Goal: Contribute content: Contribute content

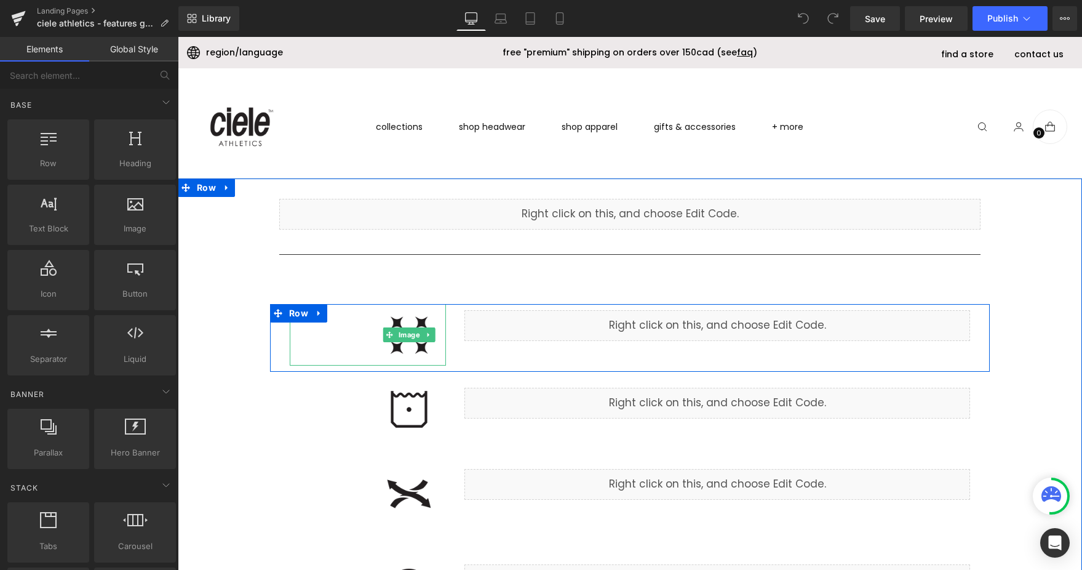
click at [406, 349] on img at bounding box center [409, 335] width 74 height 62
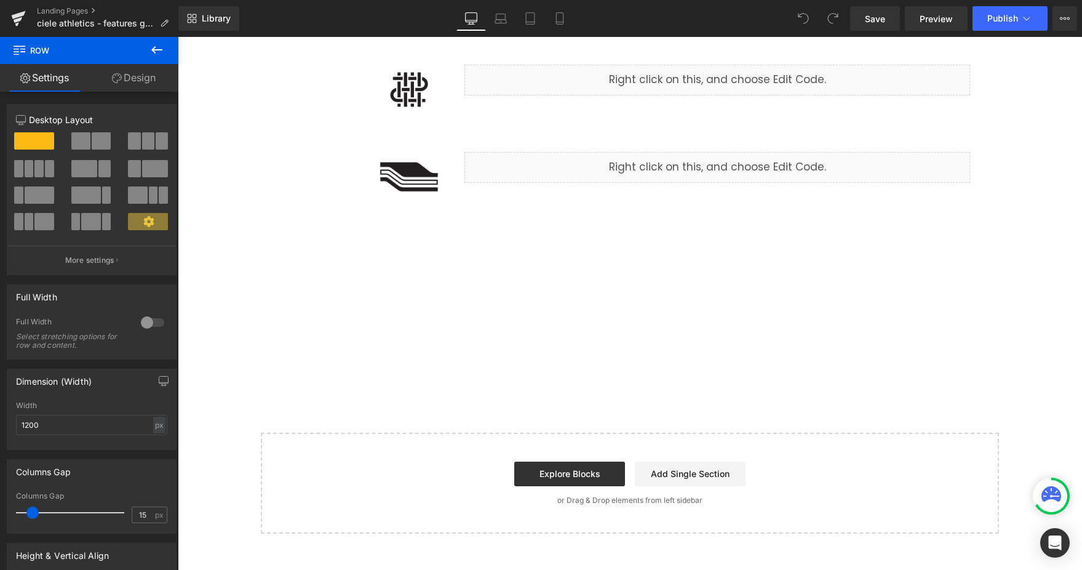
scroll to position [904, 0]
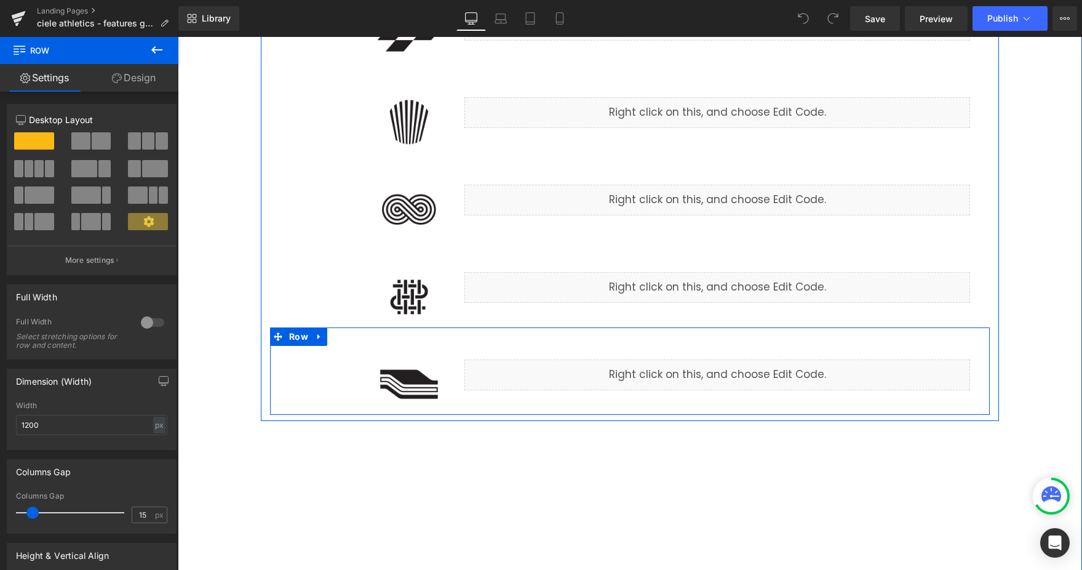
click at [330, 357] on div at bounding box center [368, 384] width 156 height 62
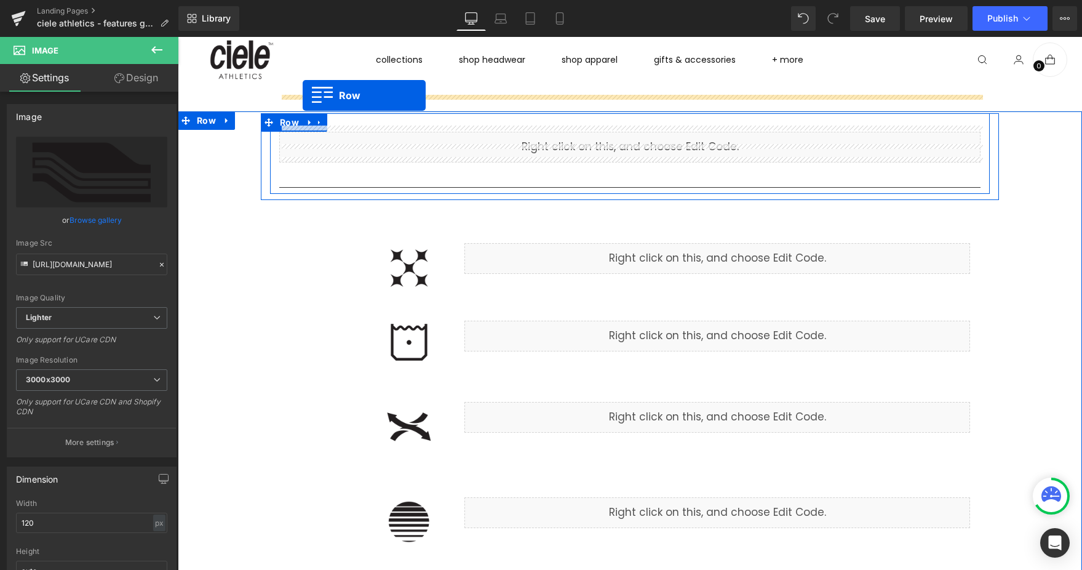
scroll to position [6, 0]
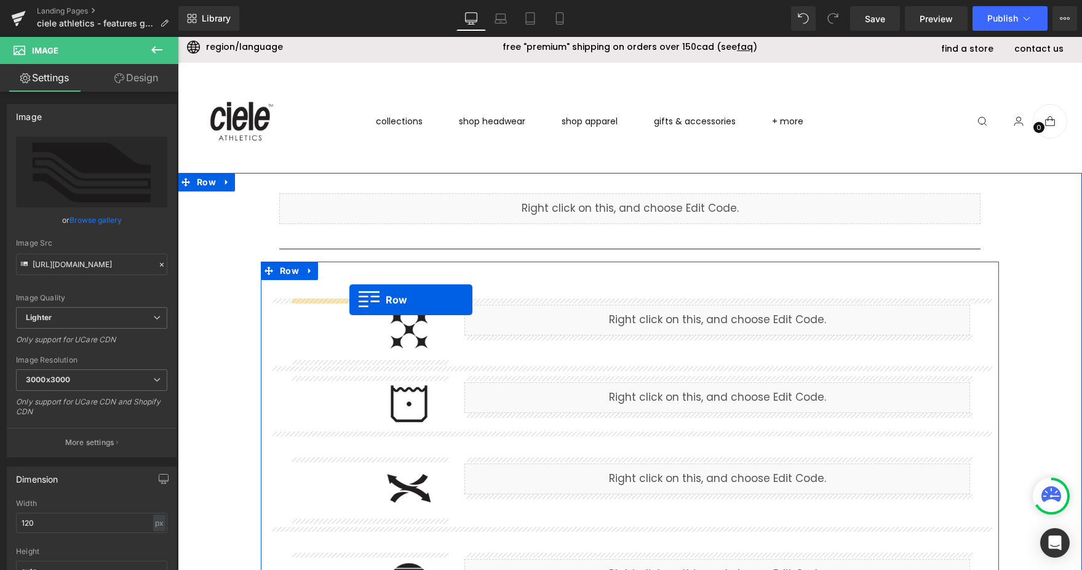
drag, startPoint x: 279, startPoint y: 338, endPoint x: 349, endPoint y: 300, distance: 79.8
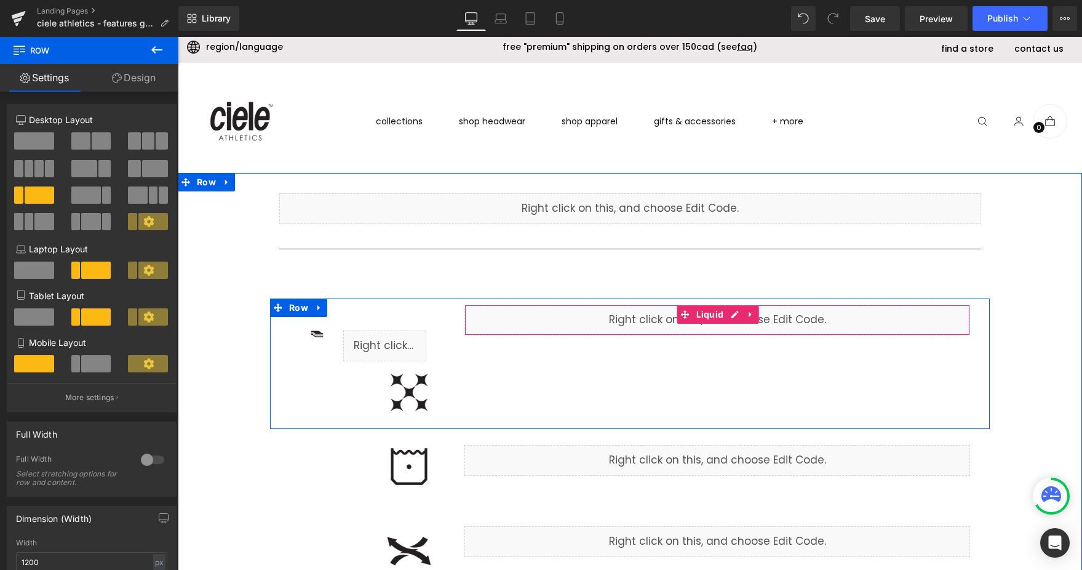
scroll to position [79, 0]
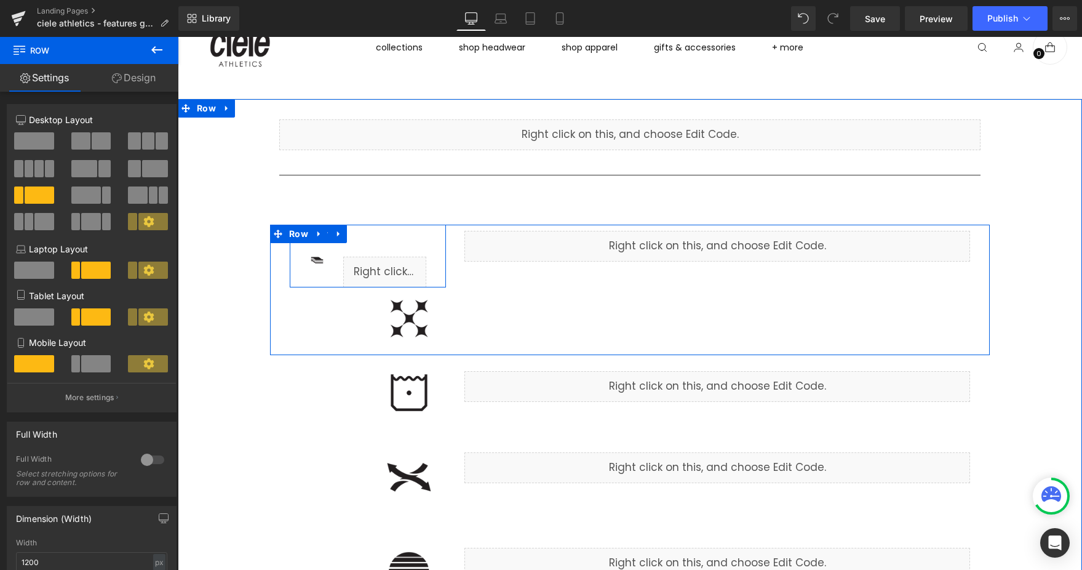
click at [329, 262] on div "Image" at bounding box center [317, 258] width 34 height 16
click at [305, 262] on div "Image" at bounding box center [317, 258] width 34 height 16
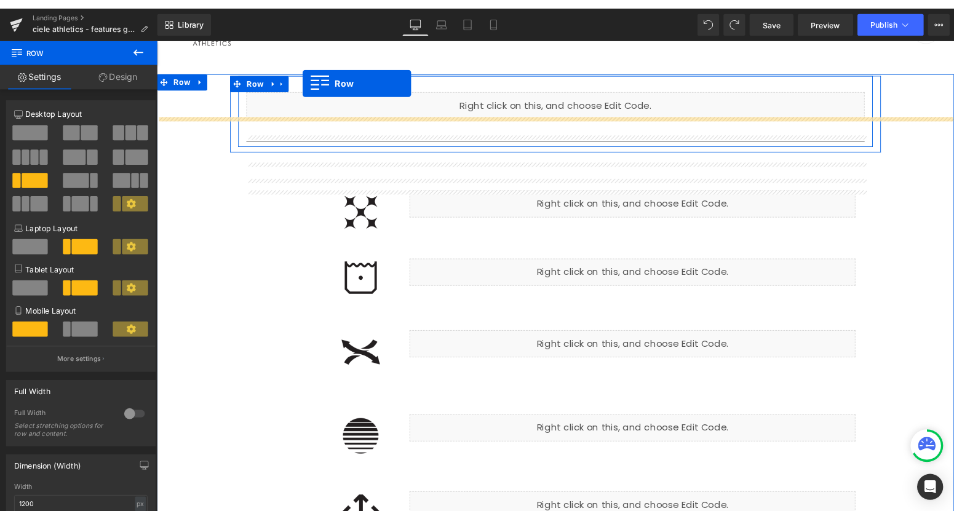
scroll to position [0, 0]
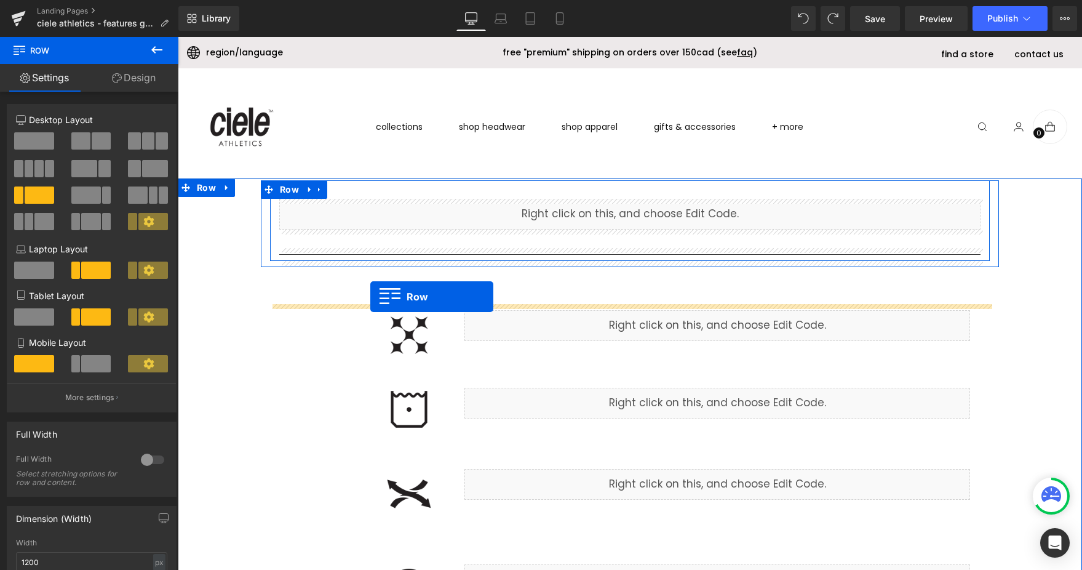
drag, startPoint x: 276, startPoint y: 226, endPoint x: 370, endPoint y: 296, distance: 117.4
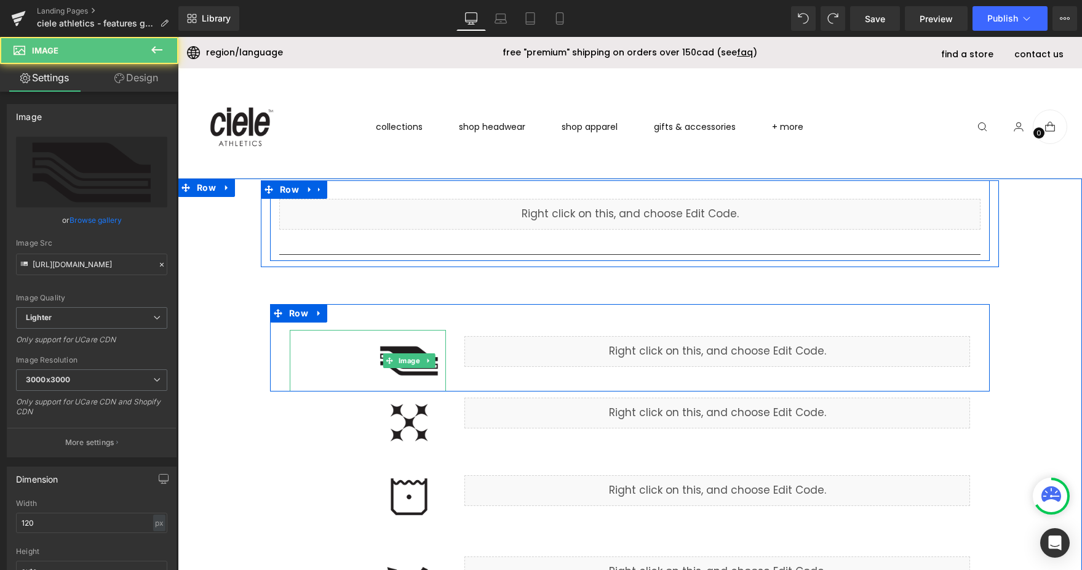
click at [431, 350] on img at bounding box center [409, 361] width 74 height 62
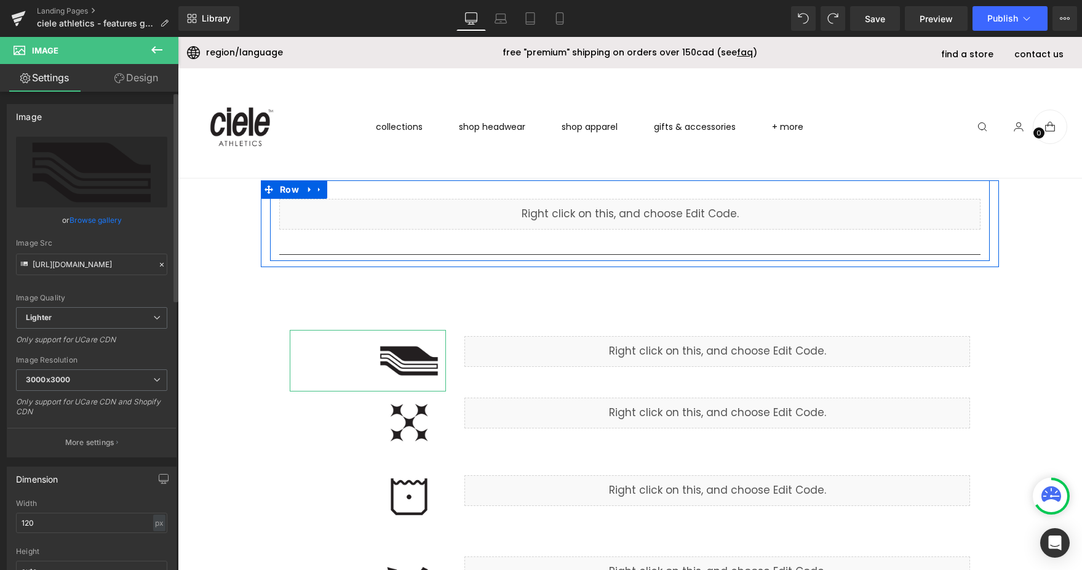
click at [100, 217] on link "Browse gallery" at bounding box center [96, 220] width 52 height 22
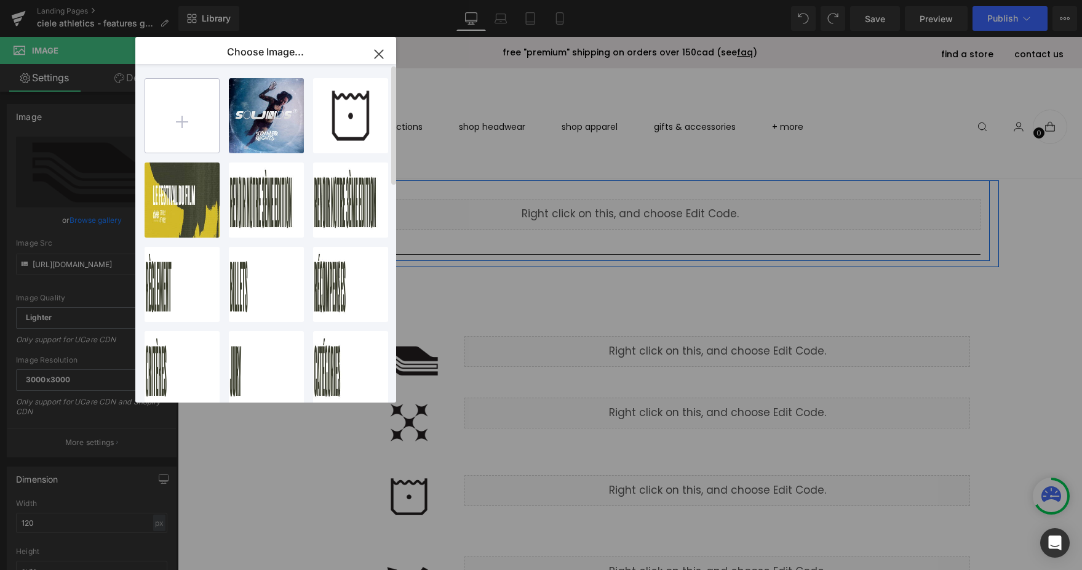
click at [185, 118] on input "file" at bounding box center [182, 116] width 74 height 74
type input "C:\fakepath\3_ply.png"
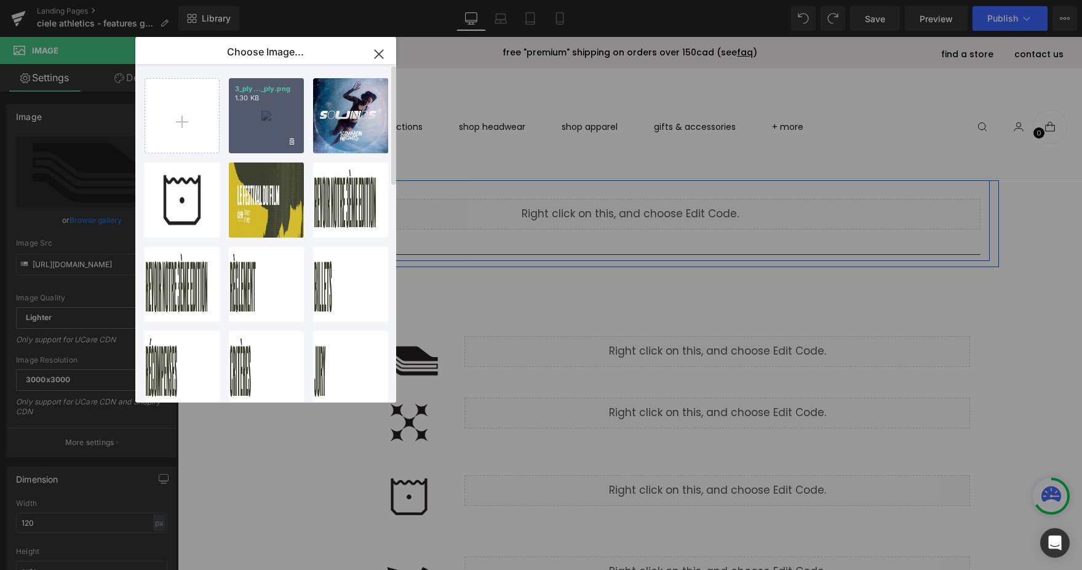
click at [269, 116] on div "3_ply..._ply.png 1.30 KB" at bounding box center [266, 115] width 75 height 75
type input "[URL][DOMAIN_NAME]"
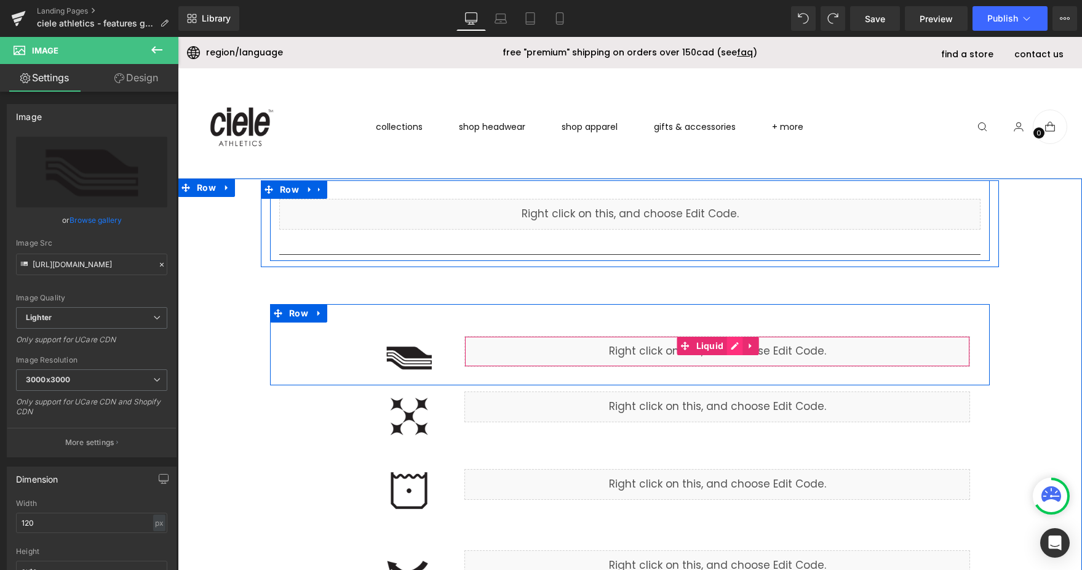
click at [738, 350] on div "Liquid" at bounding box center [717, 351] width 506 height 31
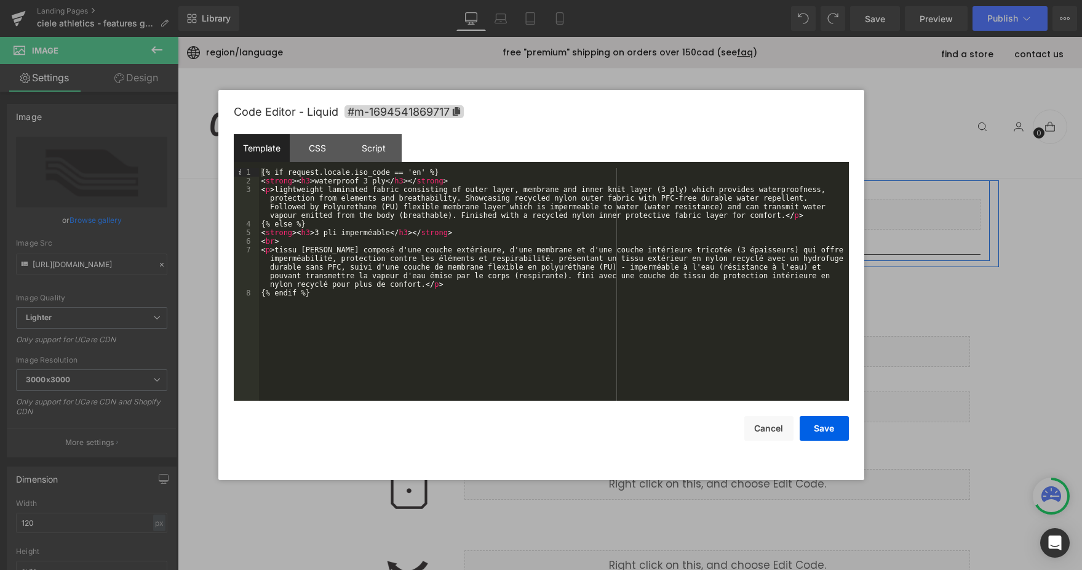
click at [337, 180] on div "{% if request.locale.iso_code == 'en' %} < strong > < h3 > waterproof 3 ply </ …" at bounding box center [554, 293] width 590 height 250
click at [354, 232] on div "{% if request.locale.iso_code == 'en' %} < strong > < h3 > 3 ply </ h3 > </ str…" at bounding box center [554, 293] width 590 height 250
click at [354, 258] on div "{% if request.locale.iso_code == 'en' %} < strong > < h3 > 3 ply </ h3 > </ str…" at bounding box center [554, 293] width 590 height 250
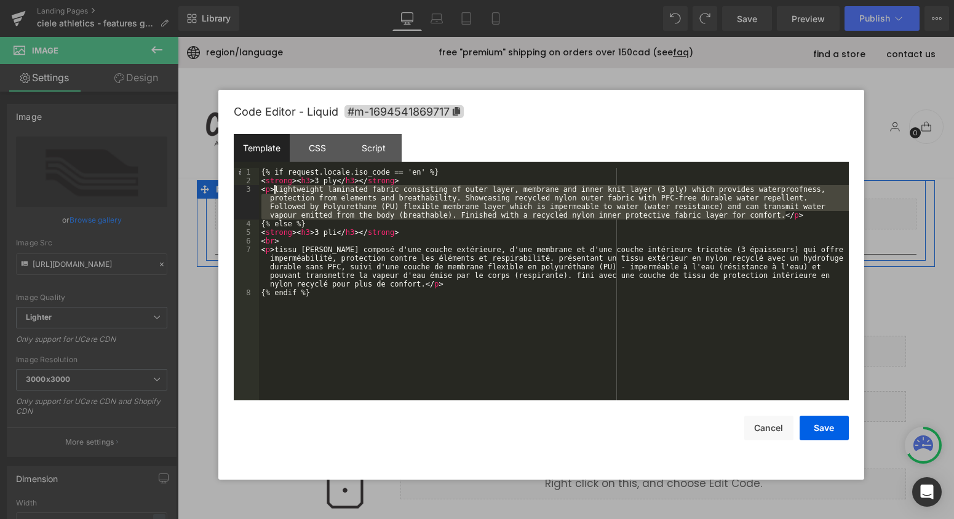
drag, startPoint x: 784, startPoint y: 213, endPoint x: 276, endPoint y: 186, distance: 508.2
click at [276, 186] on div "{% if request.locale.iso_code == 'en' %} < strong > < h3 > 3 ply </ h3 > </ str…" at bounding box center [554, 293] width 590 height 250
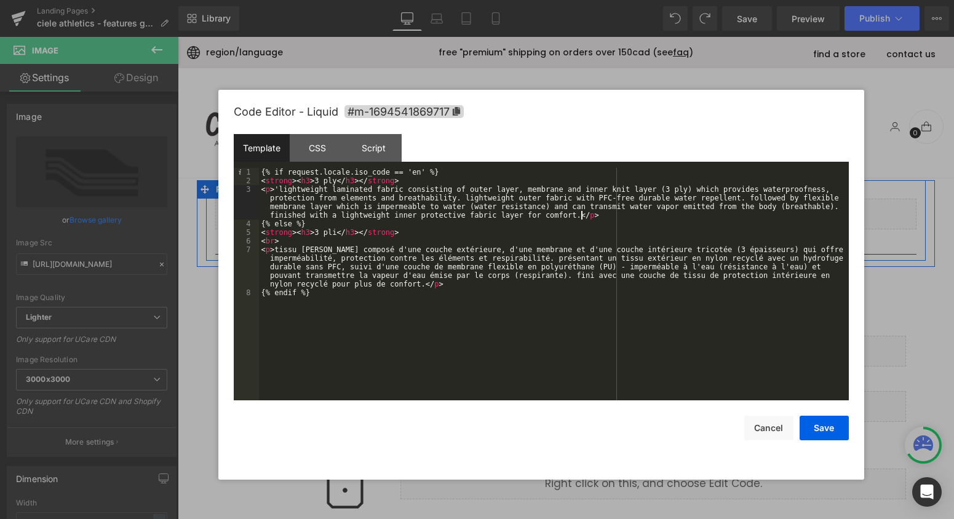
click at [279, 188] on div "{% if request.locale.iso_code == 'en' %} < strong > < h3 > 3 ply </ h3 > </ str…" at bounding box center [554, 293] width 590 height 250
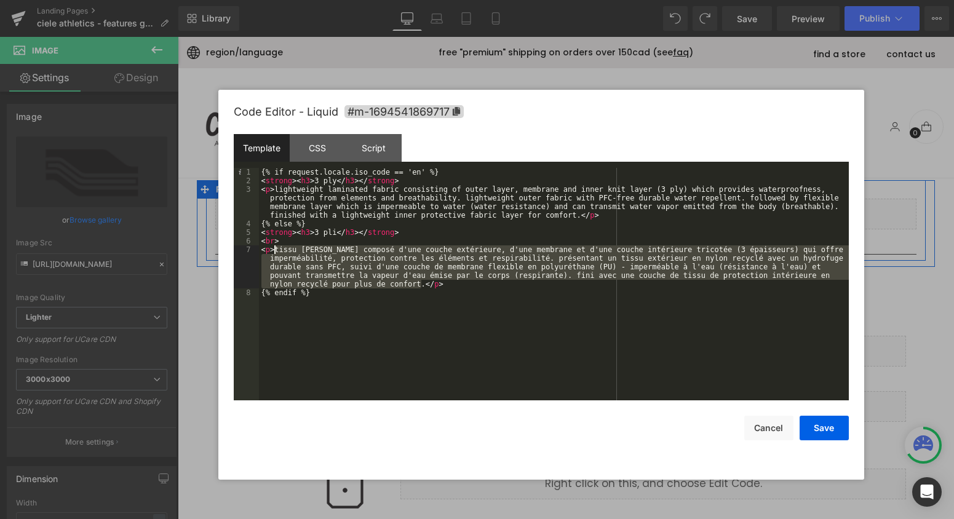
drag, startPoint x: 421, startPoint y: 284, endPoint x: 322, endPoint y: 316, distance: 104.3
click at [276, 252] on div "{% if request.locale.iso_code == 'en' %} < strong > < h3 > 3 ply </ h3 > </ str…" at bounding box center [554, 293] width 590 height 250
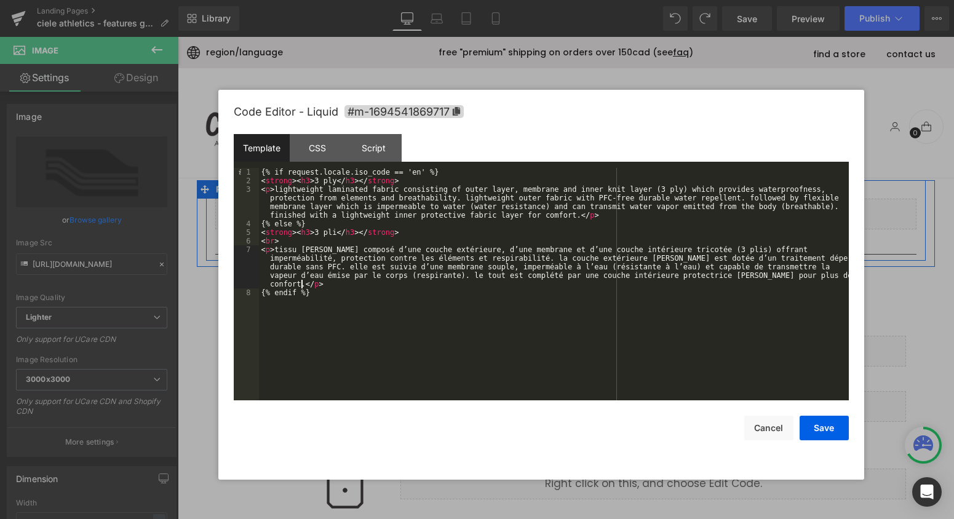
click at [336, 232] on div "{% if request.locale.iso_code == 'en' %} < strong > < h3 > 3 ply </ h3 > </ str…" at bounding box center [554, 293] width 590 height 250
click at [829, 431] on button "Save" at bounding box center [824, 428] width 49 height 25
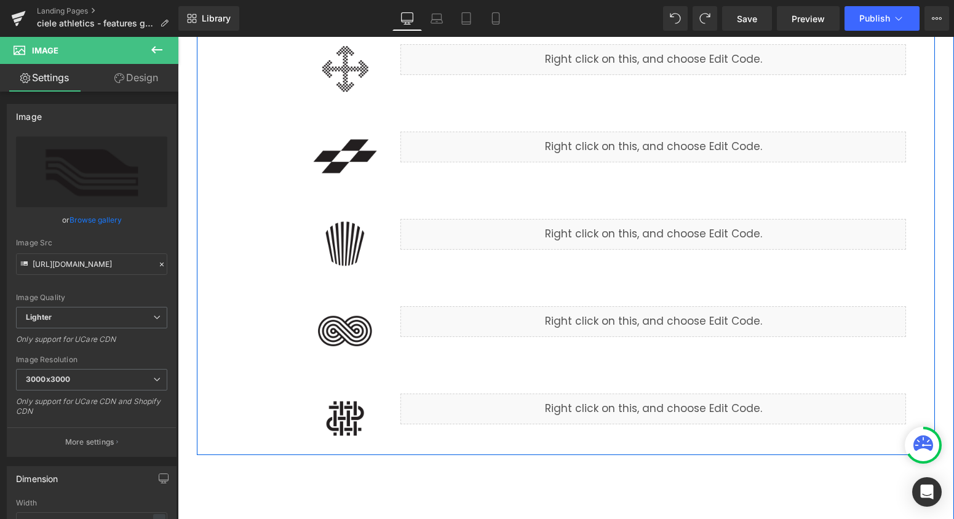
scroll to position [789, 0]
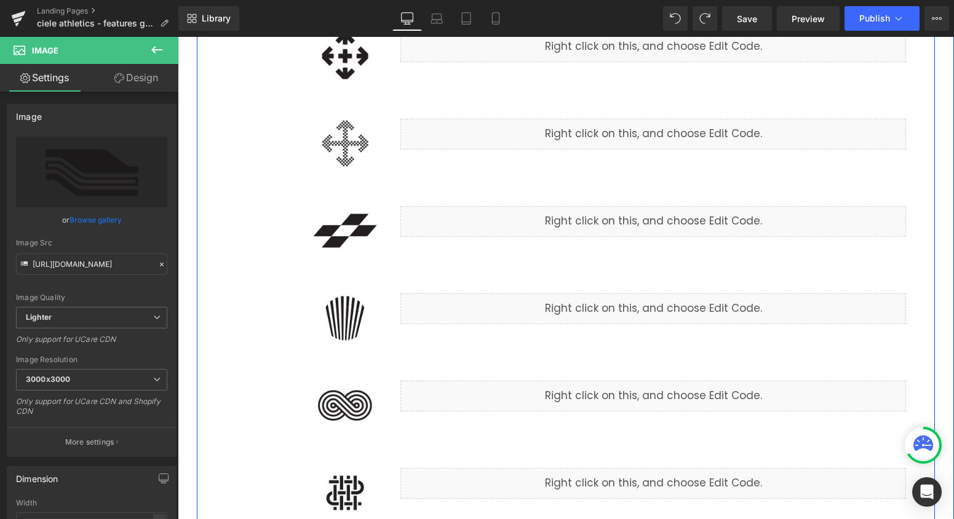
click at [348, 317] on div "Image" at bounding box center [304, 318] width 156 height 62
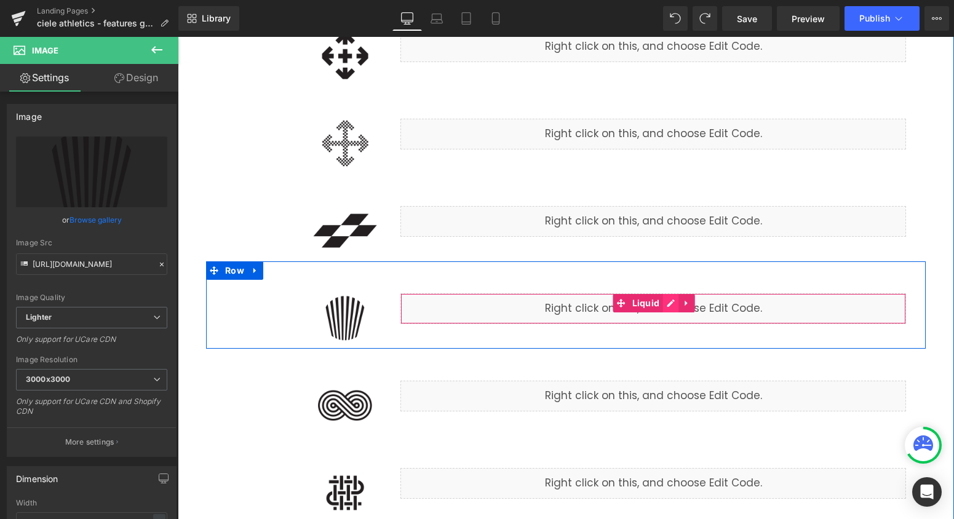
click at [671, 304] on div "Liquid" at bounding box center [653, 308] width 506 height 31
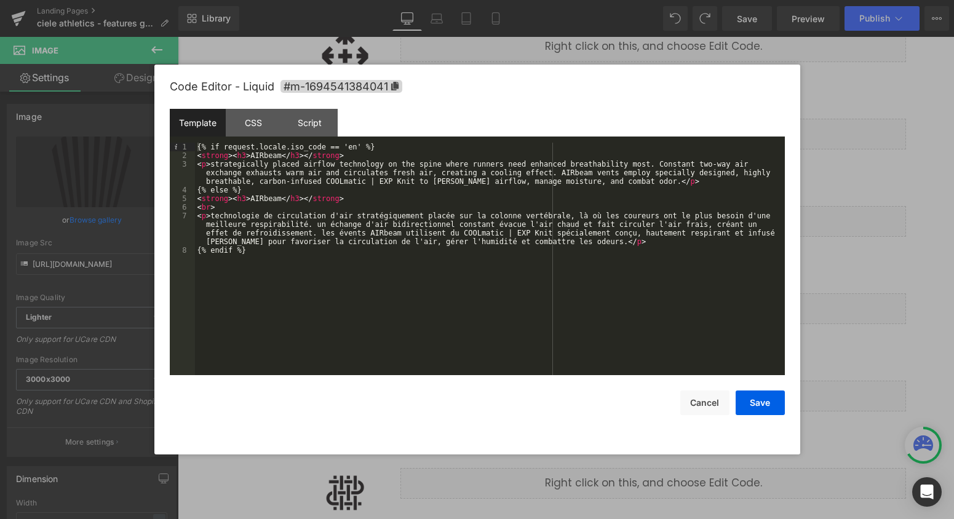
click at [819, 285] on div at bounding box center [477, 259] width 954 height 519
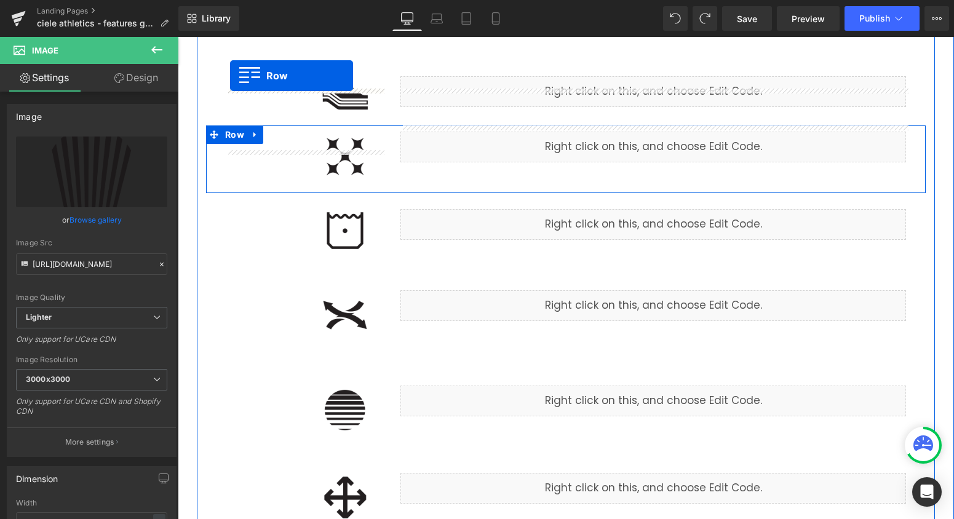
scroll to position [247, 0]
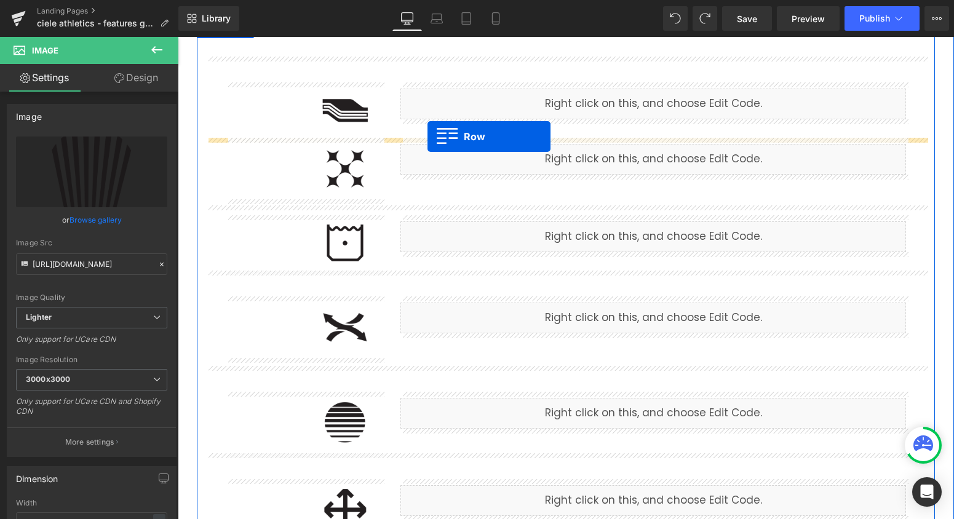
drag, startPoint x: 211, startPoint y: 275, endPoint x: 427, endPoint y: 137, distance: 257.0
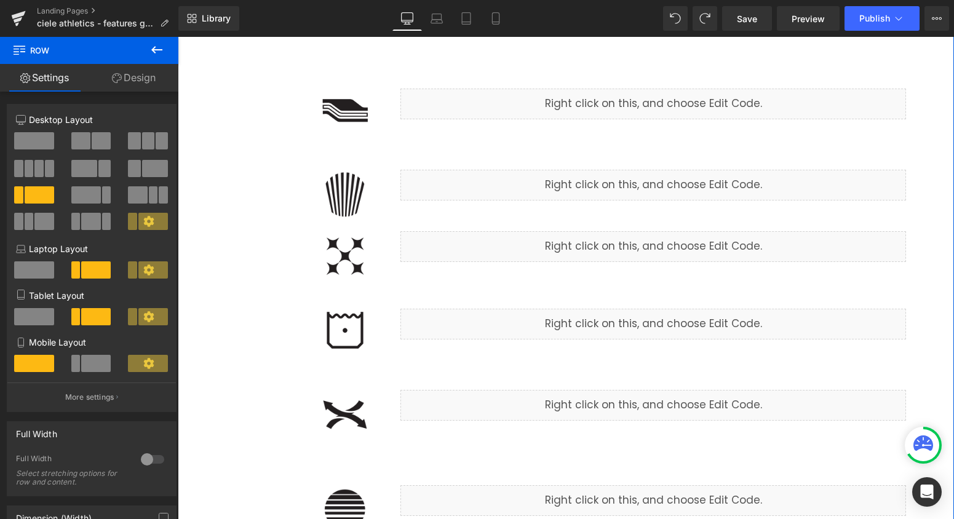
click at [428, 170] on div "Liquid" at bounding box center [653, 185] width 506 height 31
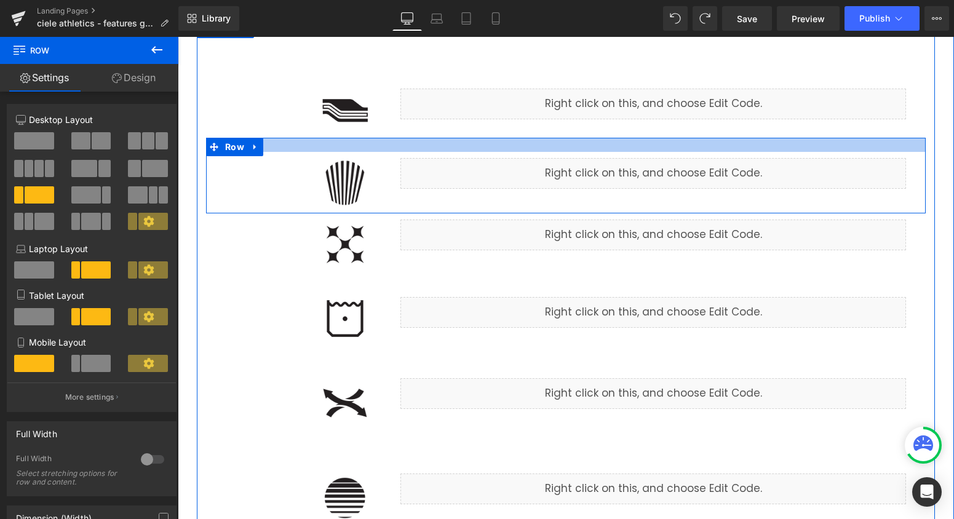
drag, startPoint x: 405, startPoint y: 143, endPoint x: 405, endPoint y: 130, distance: 13.5
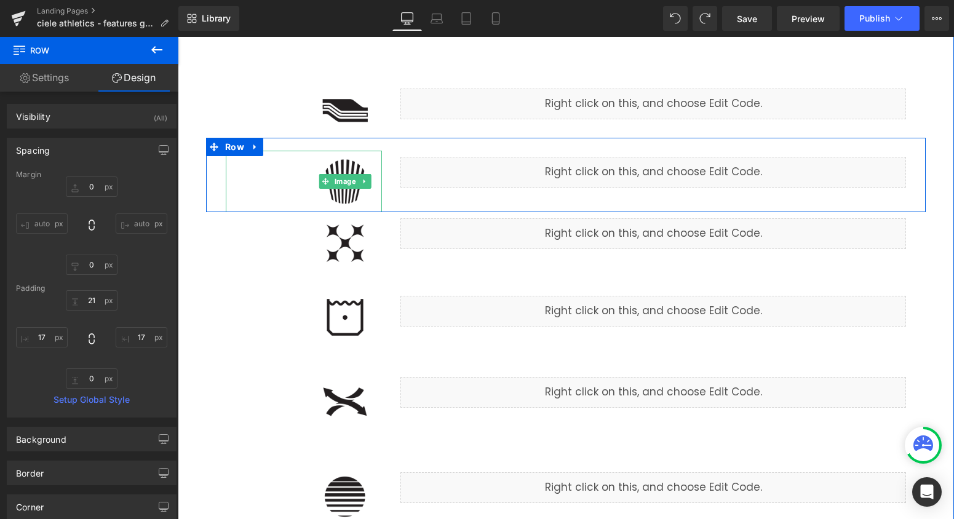
click at [348, 170] on img at bounding box center [345, 182] width 74 height 62
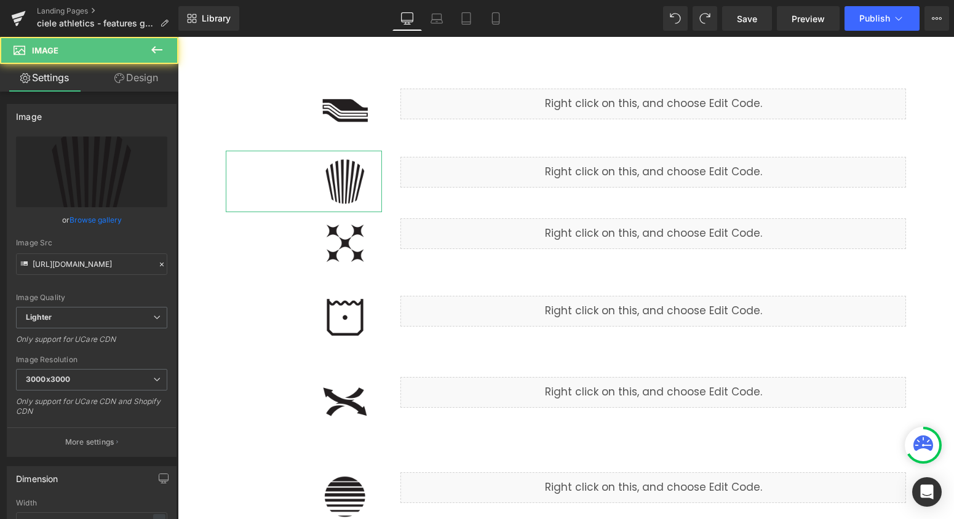
click at [106, 223] on link "Browse gallery" at bounding box center [96, 220] width 52 height 22
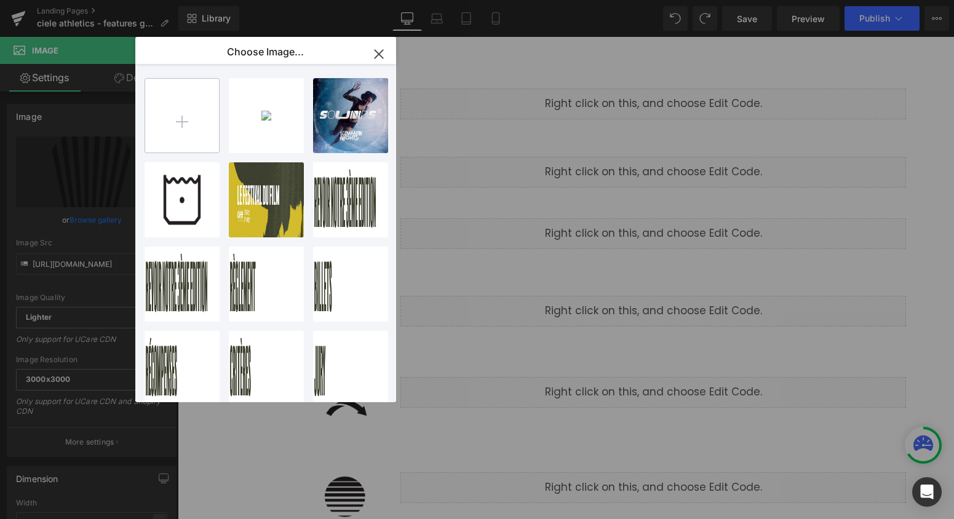
click at [206, 138] on input "file" at bounding box center [182, 116] width 74 height 74
type input "C:\fakepath\airBEAM.png"
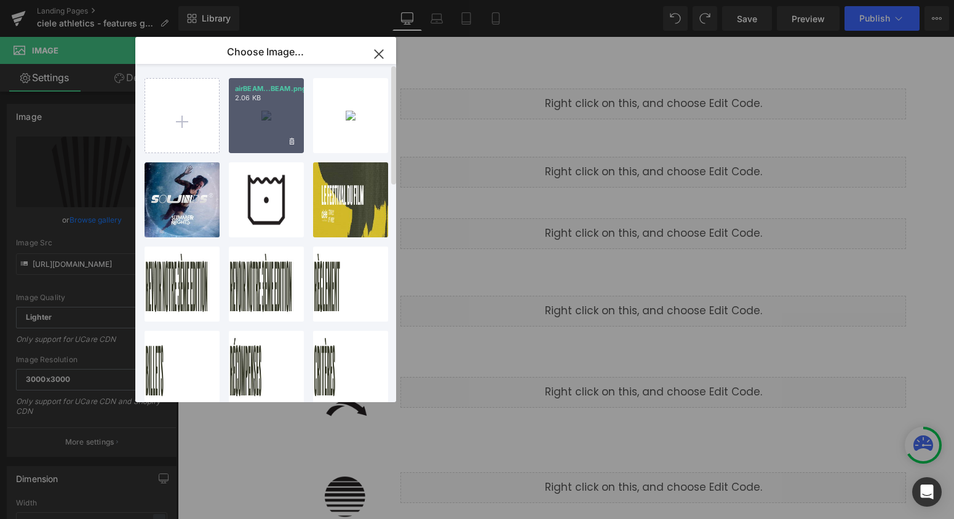
click at [272, 119] on div "airBEAM...BEAM.png 2.06 KB" at bounding box center [266, 115] width 75 height 75
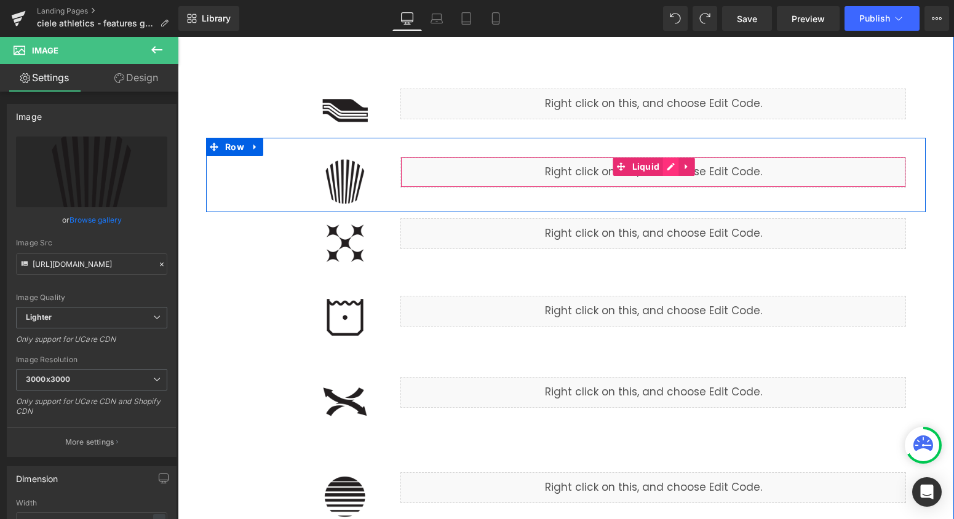
click at [666, 167] on div "Liquid" at bounding box center [653, 172] width 506 height 31
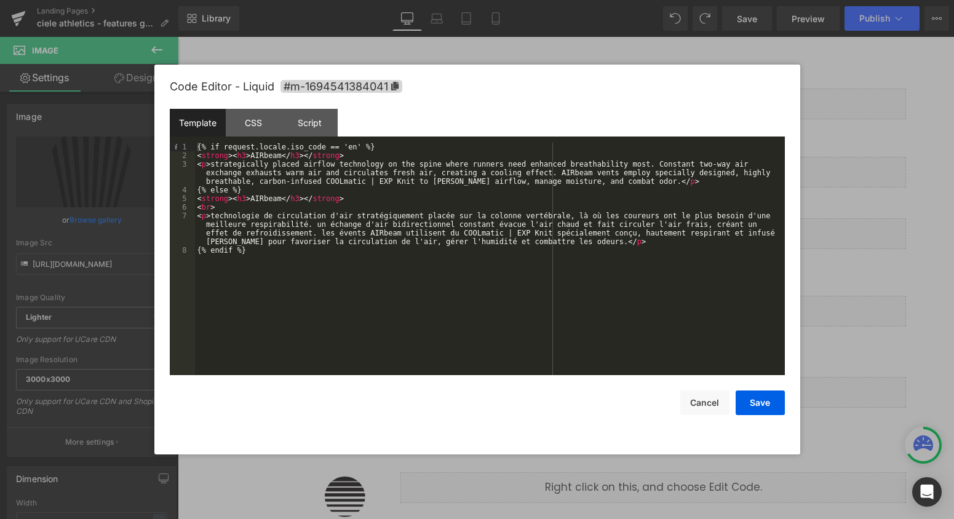
click at [262, 157] on div "{% if request.locale.iso_code == 'en' %} < strong > < h3 > AIRbeam </ h3 > </ s…" at bounding box center [490, 268] width 590 height 250
click at [262, 154] on div "{% if request.locale.iso_code == 'en' %} < strong > < h3 > AIRbeam </ h3 > </ s…" at bounding box center [490, 268] width 590 height 250
click at [261, 195] on div "{% if request.locale.iso_code == 'en' %} < strong > < h3 > airBEAM </ h3 > </ s…" at bounding box center [490, 268] width 590 height 250
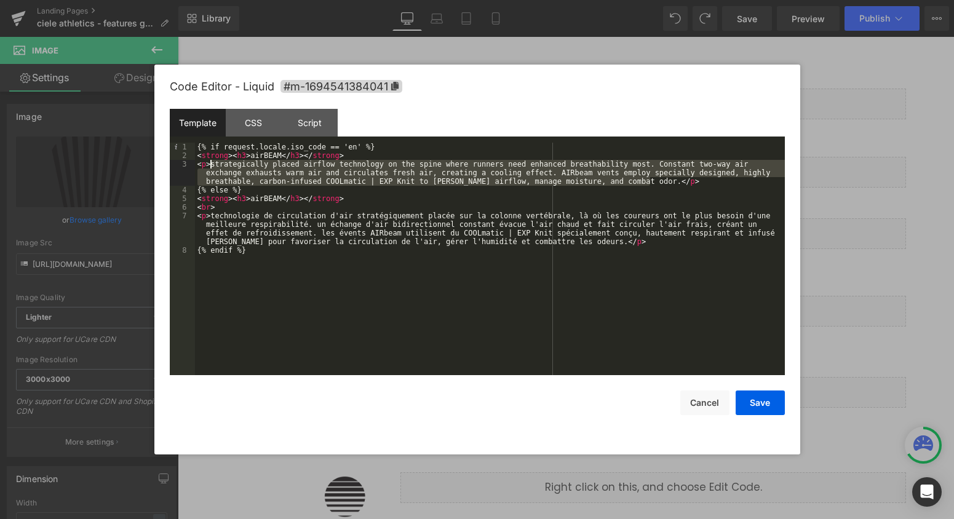
drag, startPoint x: 649, startPoint y: 180, endPoint x: 211, endPoint y: 167, distance: 438.1
click at [211, 167] on div "{% if request.locale.iso_code == 'en' %} < strong > < h3 > airBEAM </ h3 > </ s…" at bounding box center [490, 268] width 590 height 250
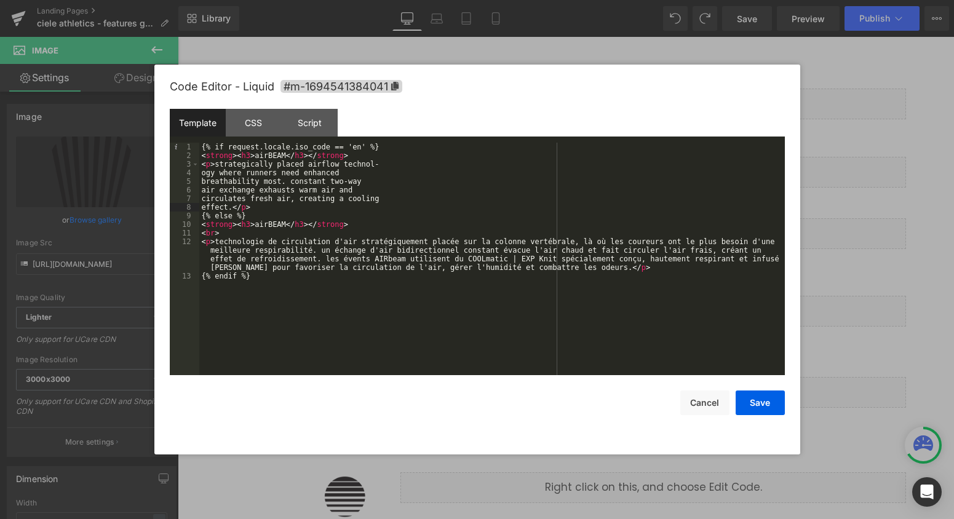
click at [201, 173] on div "{% if request.locale.iso_code == 'en' %} < strong > < h3 > airBEAM </ h3 > </ s…" at bounding box center [492, 268] width 586 height 250
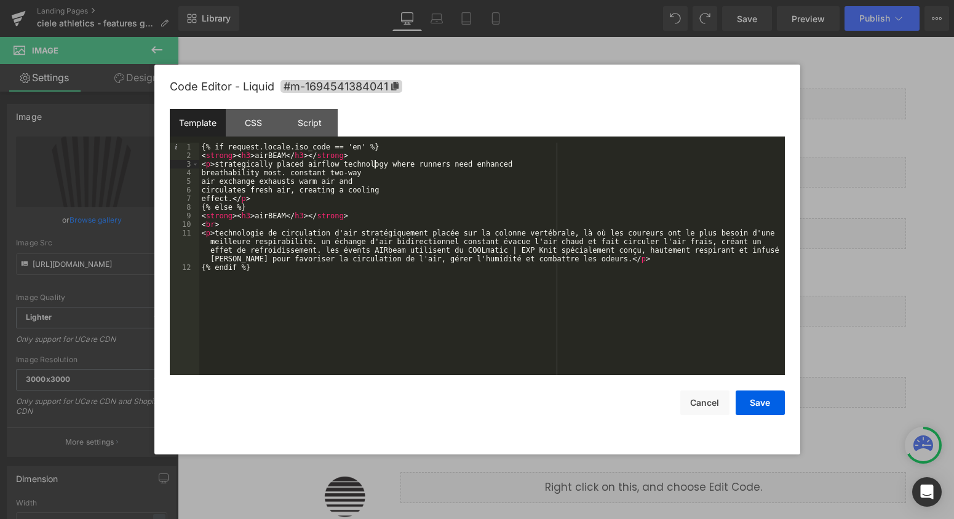
click at [199, 169] on div "{% if request.locale.iso_code == 'en' %} < strong > < h3 > airBEAM </ h3 > </ s…" at bounding box center [492, 268] width 586 height 250
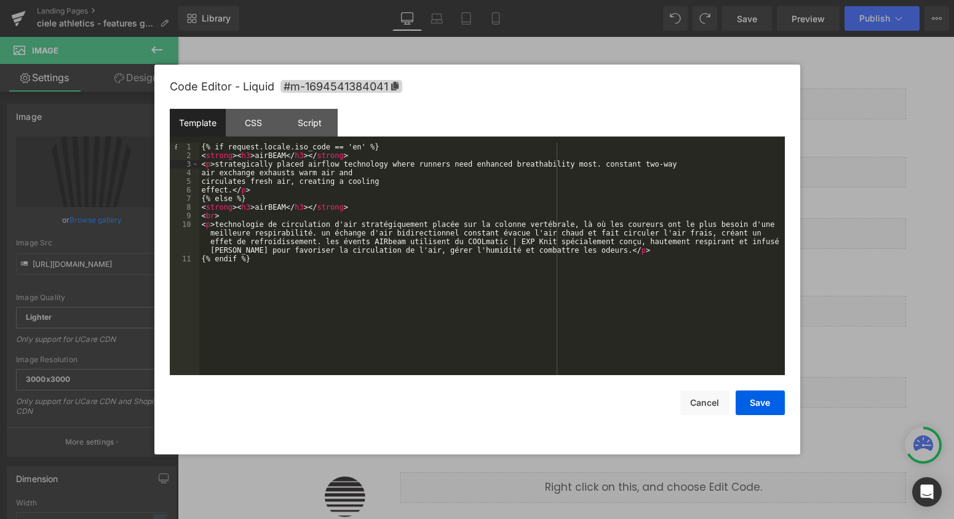
click at [199, 170] on div "{% if request.locale.iso_code == 'en' %} < strong > < h3 > airBEAM </ h3 > </ s…" at bounding box center [492, 268] width 586 height 250
click at [199, 178] on div "{% if request.locale.iso_code == 'en' %} < strong > < h3 > airBEAM </ h3 > </ s…" at bounding box center [492, 268] width 586 height 250
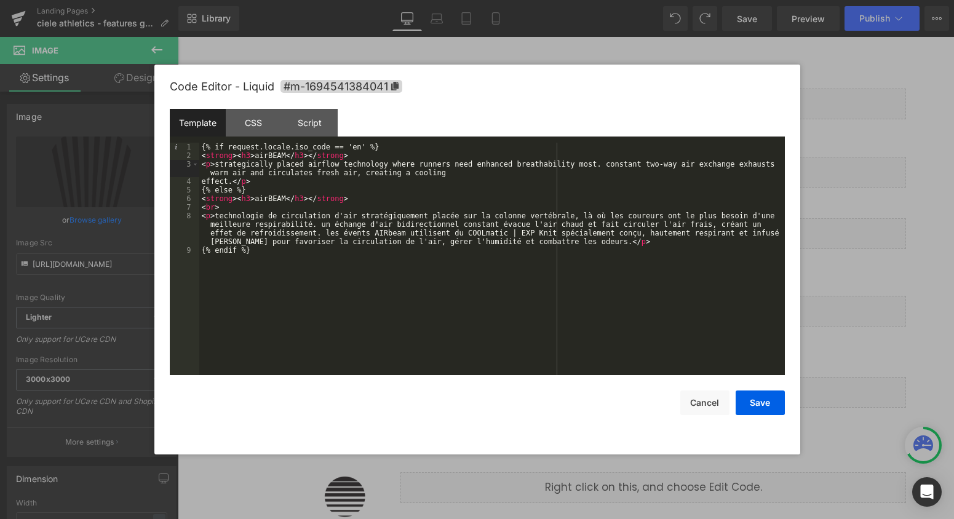
click at [210, 171] on div "{% if request.locale.iso_code == 'en' %} < strong > < h3 > airBEAM </ h3 > </ s…" at bounding box center [492, 268] width 586 height 250
click at [202, 182] on div "{% if request.locale.iso_code == 'en' %} < strong > < h3 > airBEAM </ h3 > </ s…" at bounding box center [492, 268] width 586 height 250
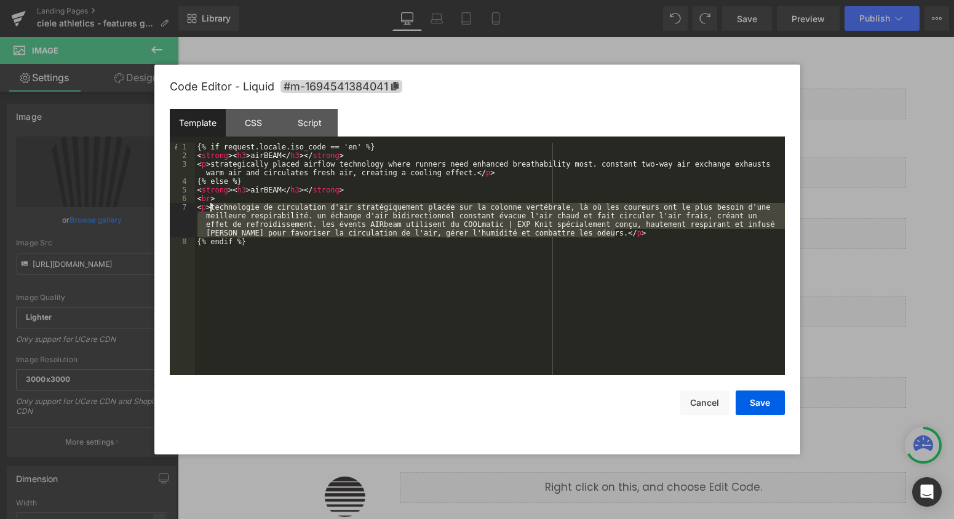
drag, startPoint x: 614, startPoint y: 234, endPoint x: 211, endPoint y: 205, distance: 404.5
click at [211, 205] on div "{% if request.locale.iso_code == 'en' %} < strong > < h3 > airBEAM </ h3 > </ s…" at bounding box center [490, 268] width 590 height 250
click at [375, 253] on div "{% if request.locale.iso_code == 'en' %} < strong > < h3 > airBEAM </ h3 > </ s…" at bounding box center [490, 268] width 590 height 250
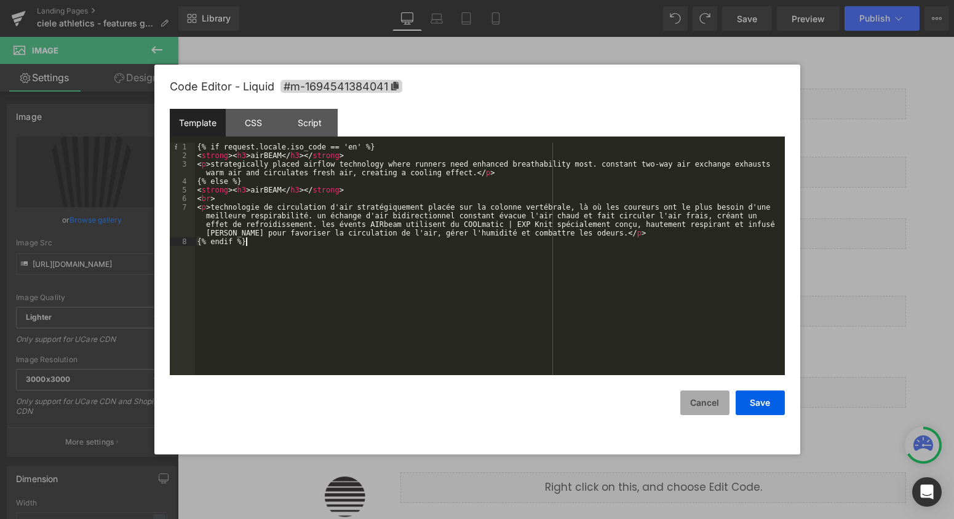
click at [703, 400] on button "Cancel" at bounding box center [704, 403] width 49 height 25
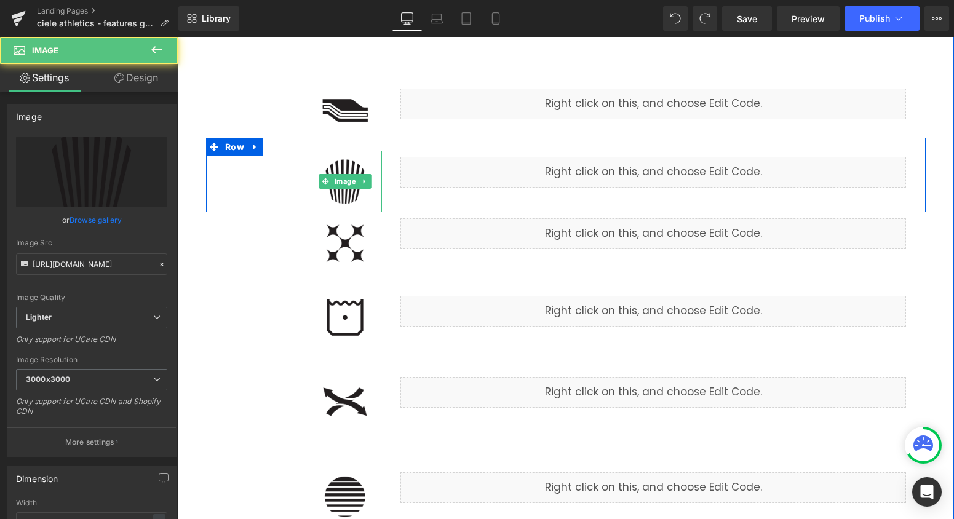
click at [355, 195] on img at bounding box center [345, 182] width 74 height 62
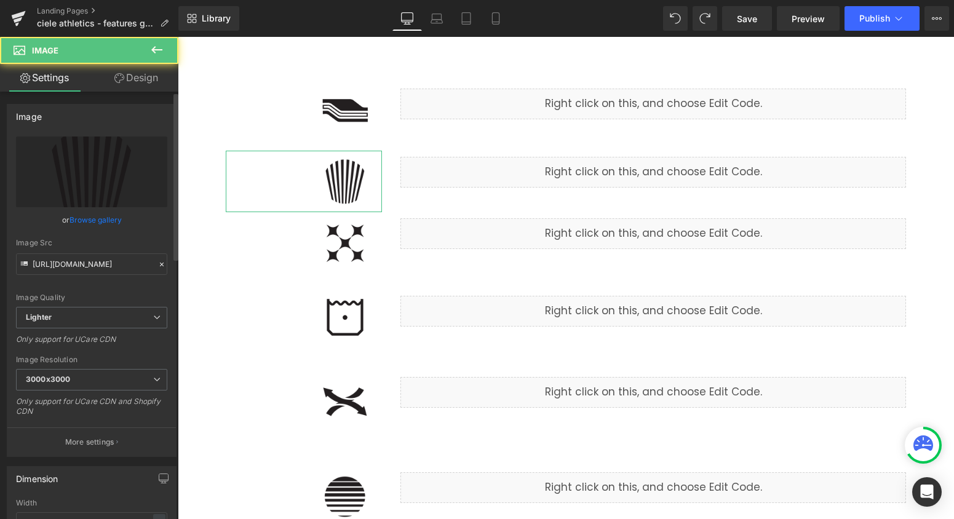
click at [109, 219] on link "Browse gallery" at bounding box center [96, 220] width 52 height 22
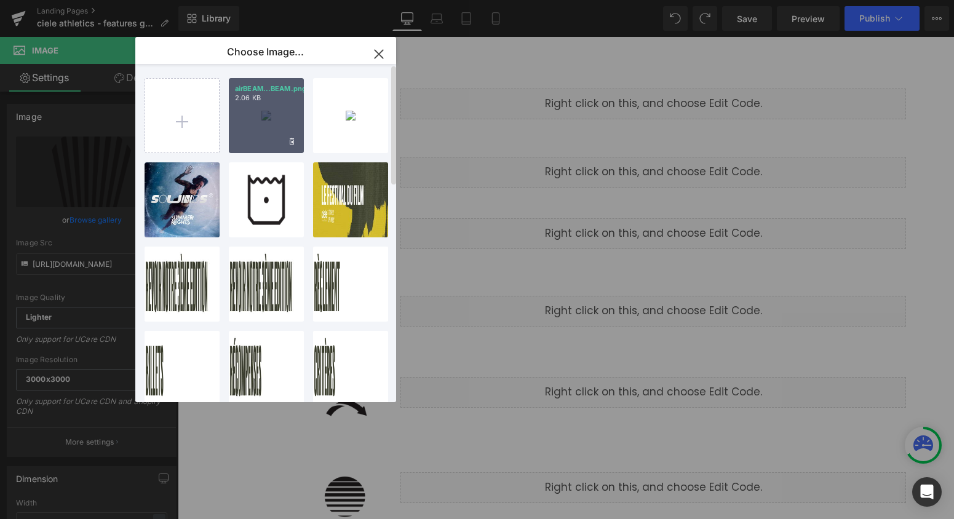
click at [282, 102] on p "2.06 KB" at bounding box center [266, 97] width 63 height 9
type input "[URL][DOMAIN_NAME]"
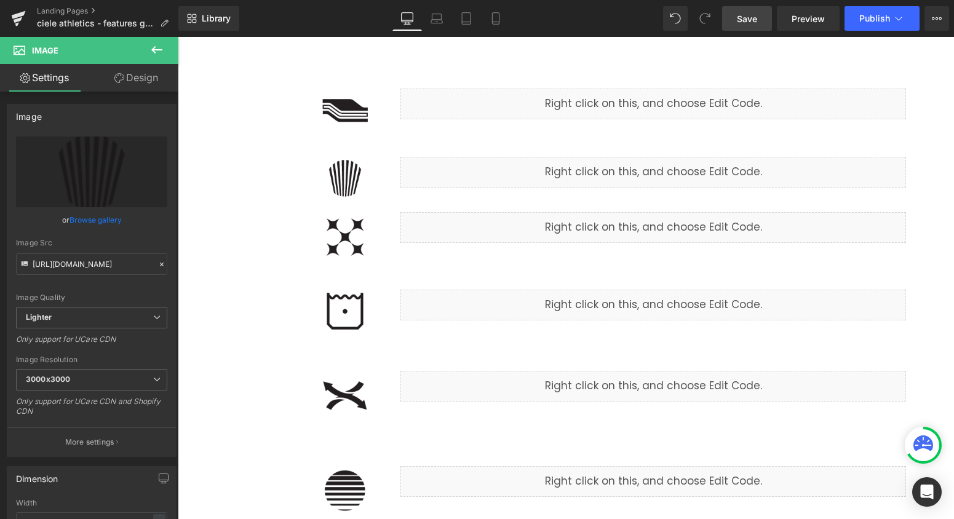
click at [753, 29] on link "Save" at bounding box center [747, 18] width 50 height 25
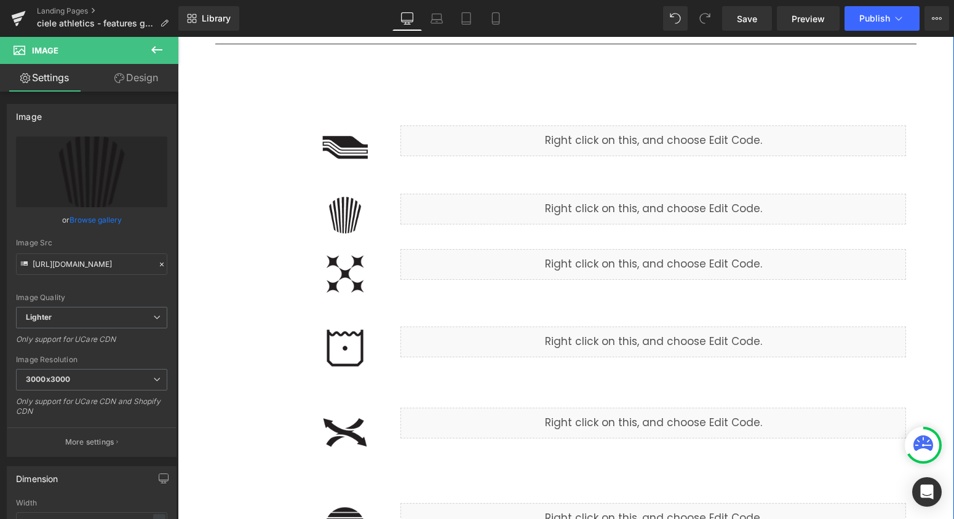
scroll to position [194, 0]
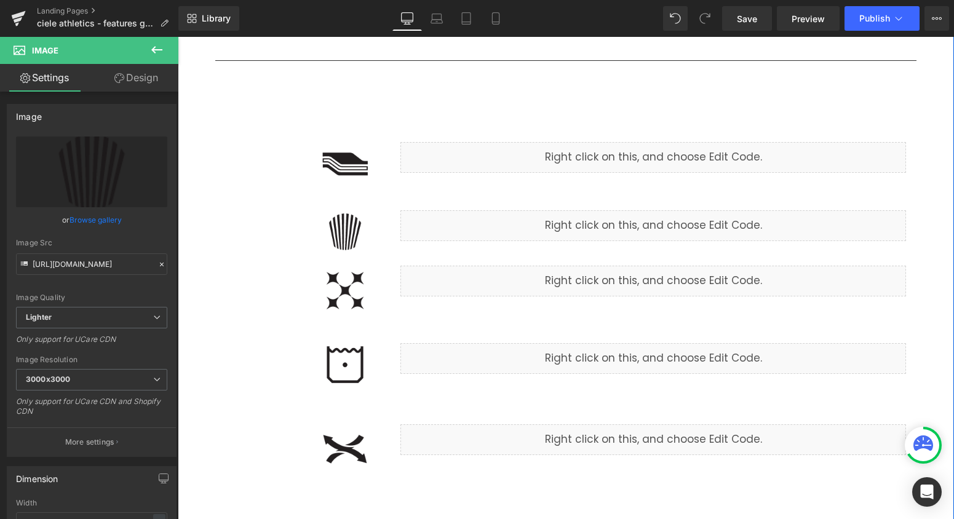
click at [251, 270] on icon at bounding box center [251, 268] width 7 height 7
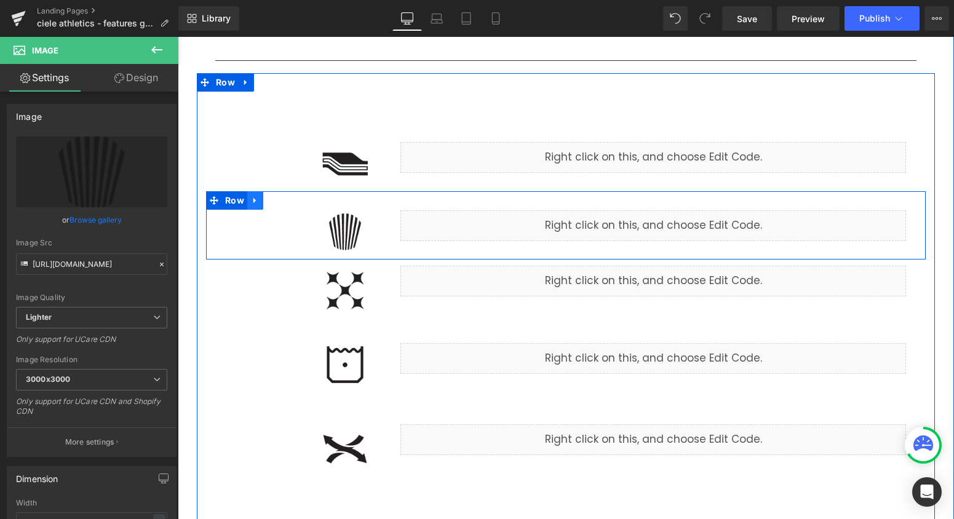
click at [256, 201] on icon at bounding box center [255, 200] width 9 height 9
click at [270, 203] on icon at bounding box center [271, 200] width 9 height 9
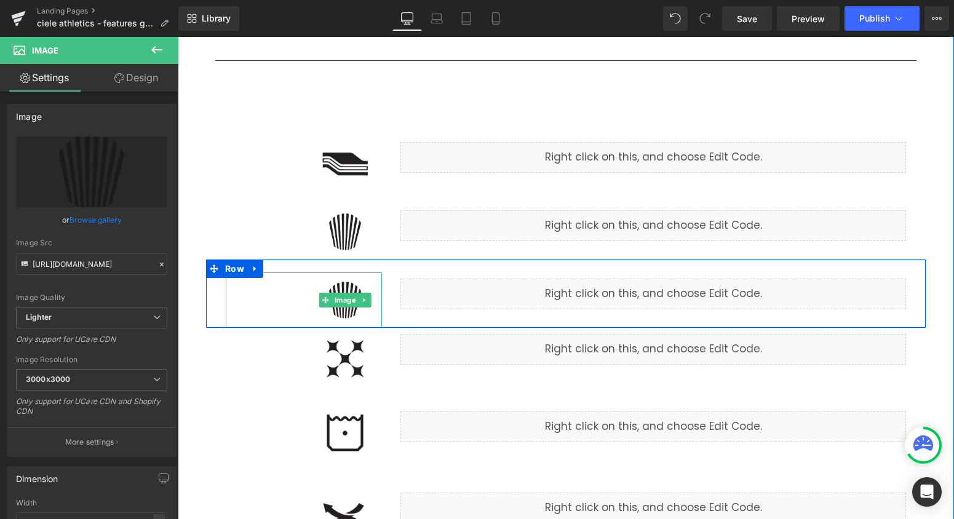
click at [363, 312] on img at bounding box center [345, 299] width 74 height 55
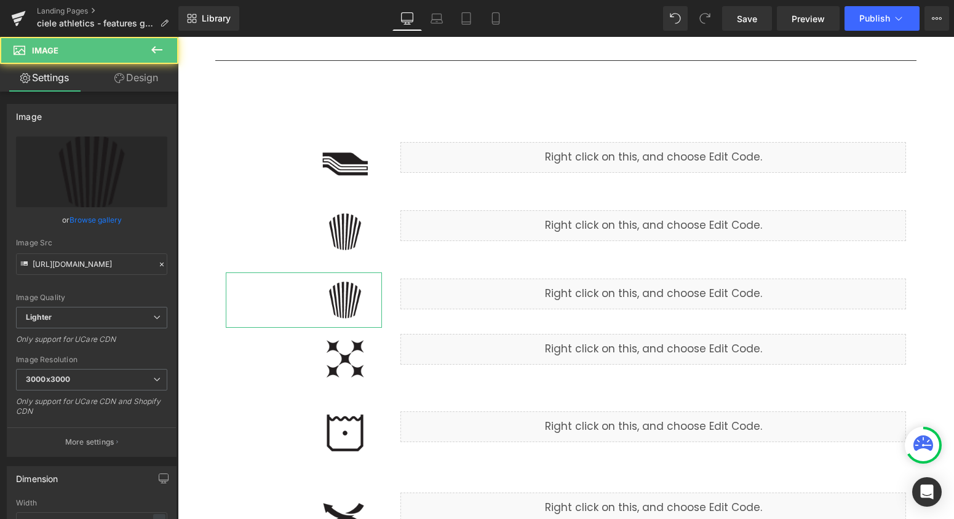
click at [103, 222] on link "Browse gallery" at bounding box center [96, 220] width 52 height 22
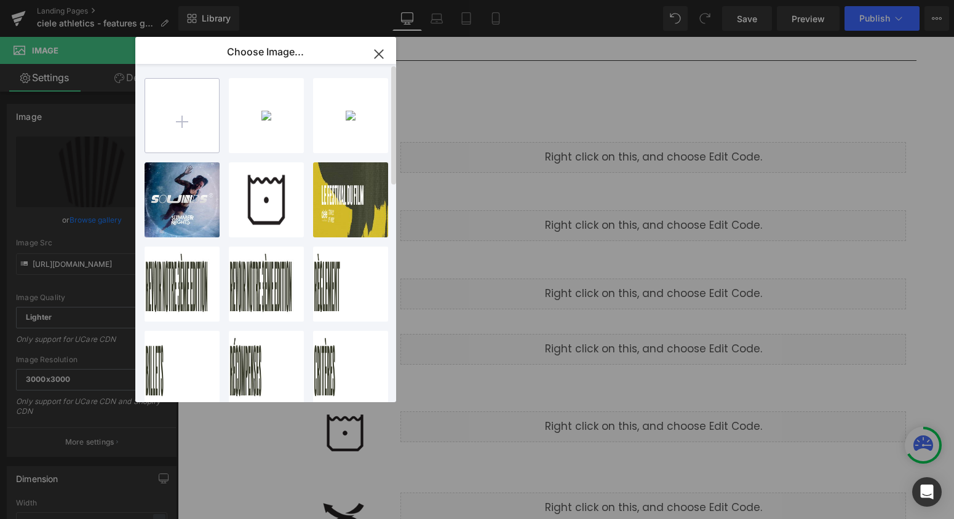
click at [175, 139] on input "file" at bounding box center [182, 116] width 74 height 74
type input "C:\fakepath\airSTACK.png"
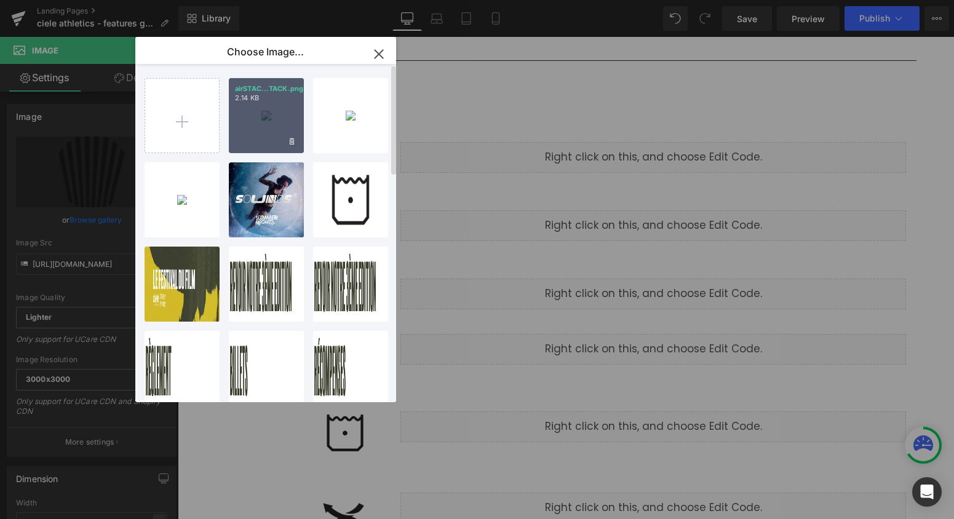
click at [268, 120] on div "airSTAC...TACK.png 2.14 KB" at bounding box center [266, 115] width 75 height 75
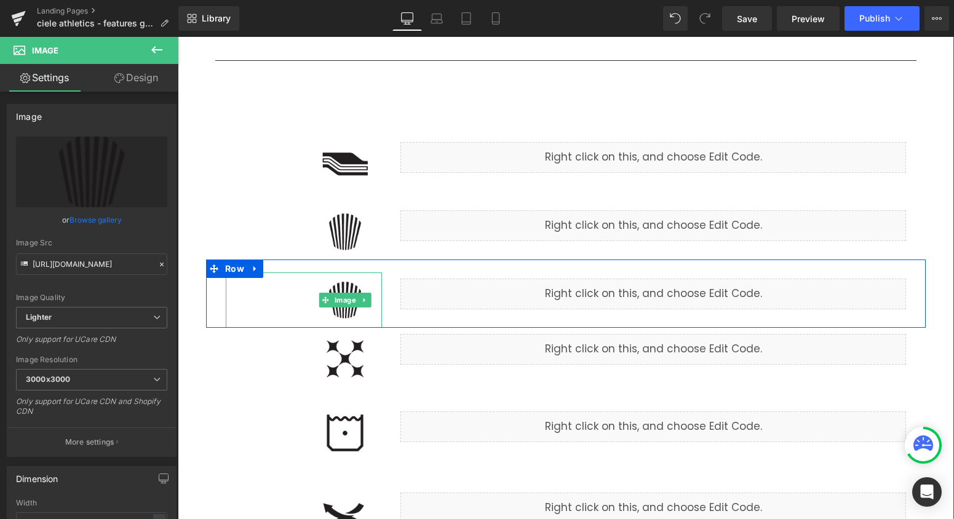
click at [349, 313] on img at bounding box center [345, 299] width 74 height 55
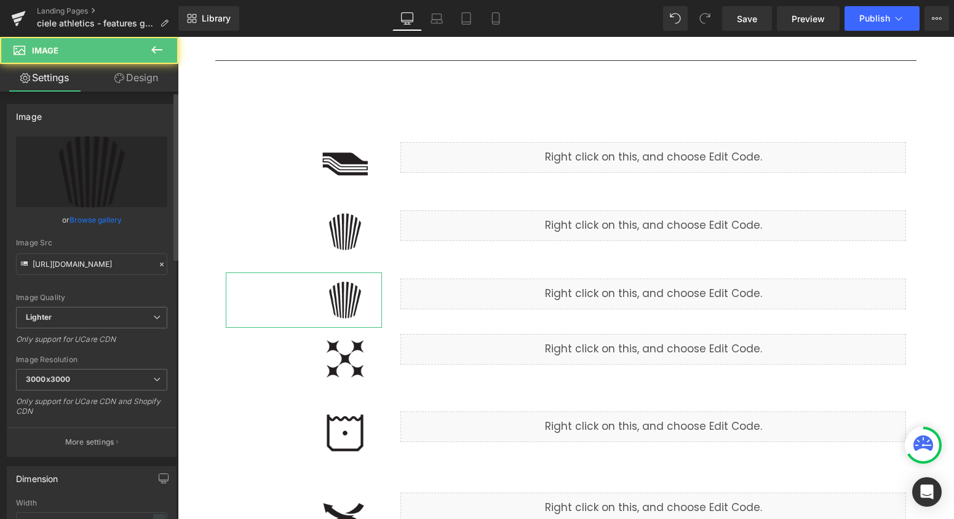
click at [101, 221] on link "Browse gallery" at bounding box center [96, 220] width 52 height 22
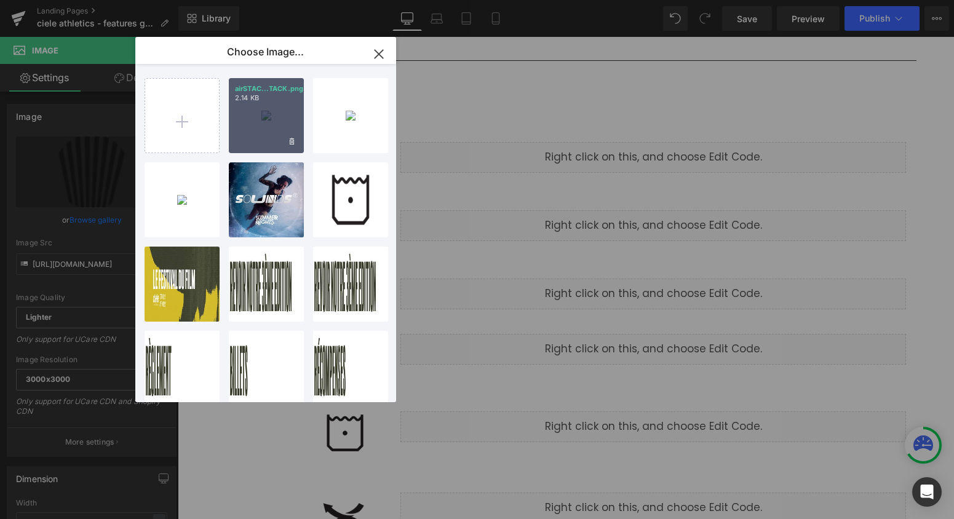
click at [249, 132] on div "airSTAC...TACK.png 2.14 KB" at bounding box center [266, 115] width 75 height 75
type input "[URL][DOMAIN_NAME]"
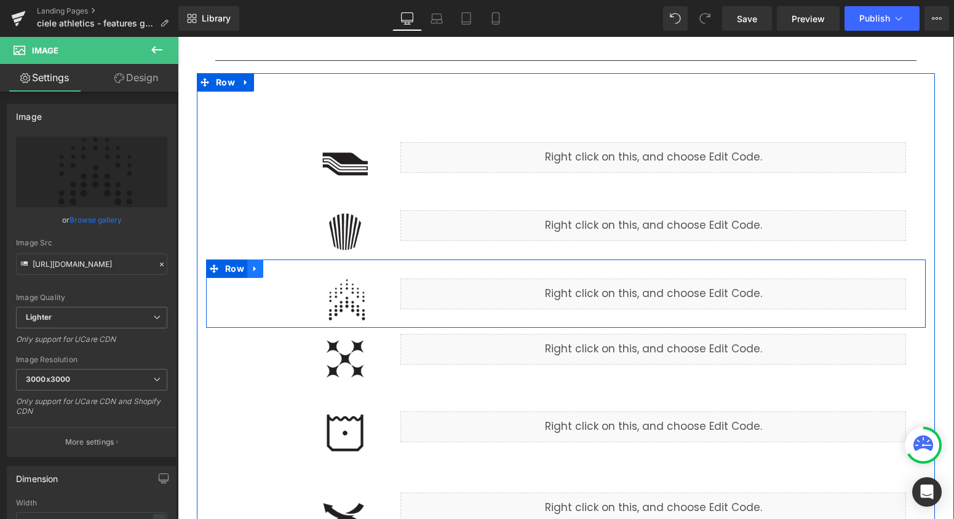
click at [256, 273] on link at bounding box center [255, 269] width 16 height 18
click at [271, 270] on icon at bounding box center [271, 268] width 9 height 9
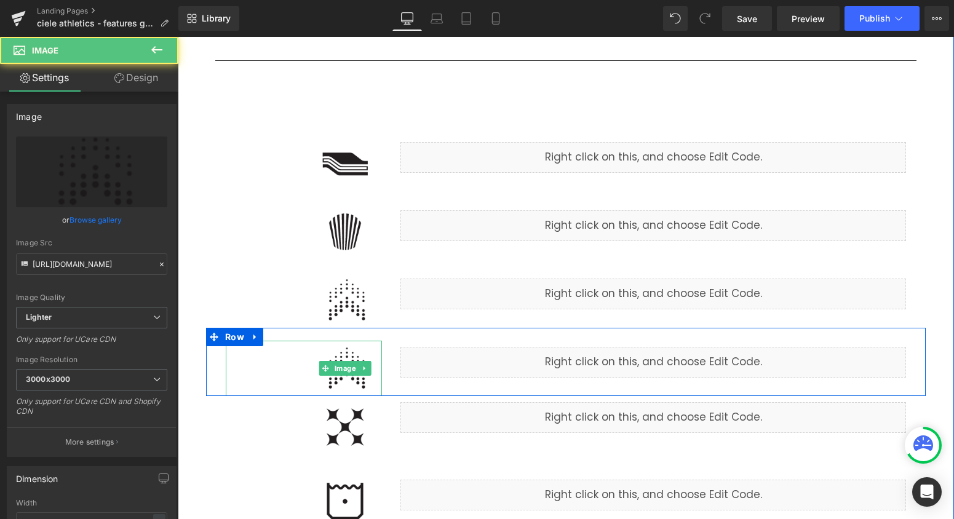
click at [347, 379] on img at bounding box center [345, 368] width 74 height 55
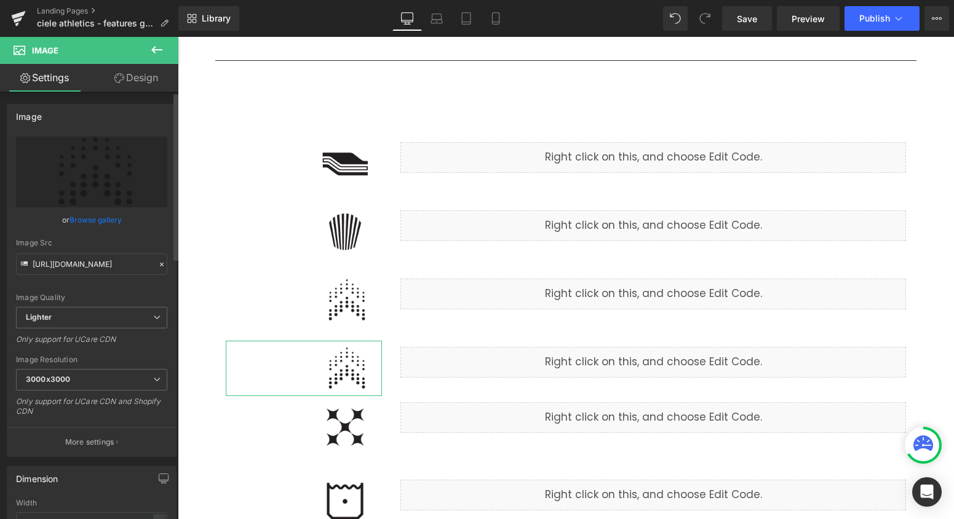
click at [103, 221] on link "Browse gallery" at bounding box center [96, 220] width 52 height 22
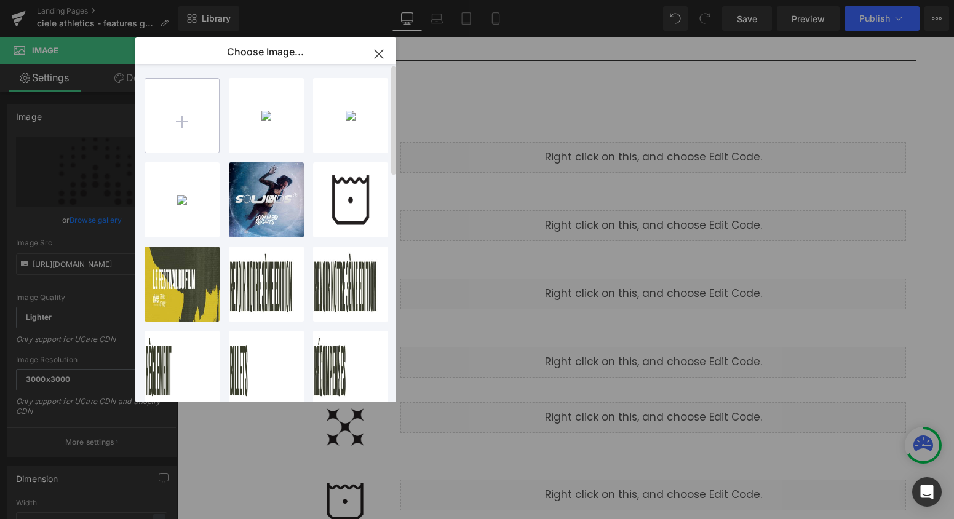
click at [192, 130] on input "file" at bounding box center [182, 116] width 74 height 74
type input "C:\fakepath\anti_chafe.png"
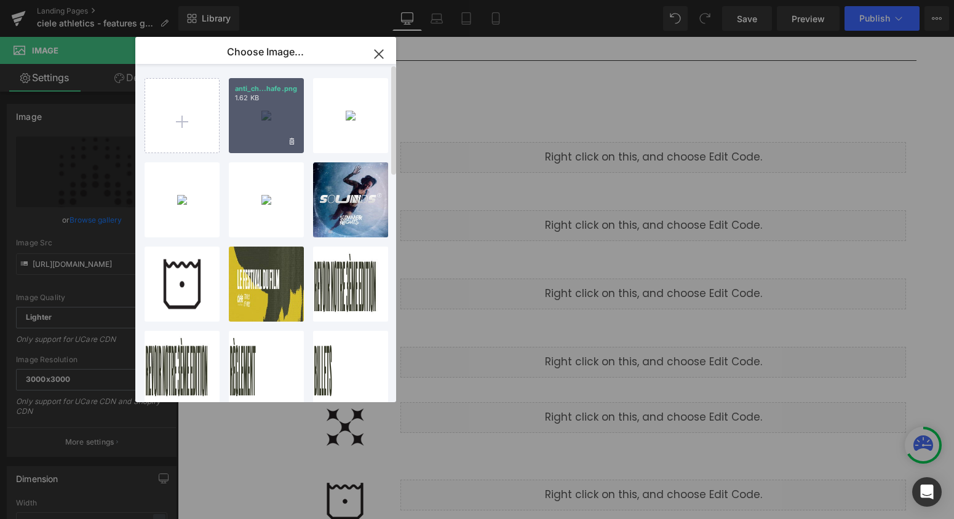
click at [260, 114] on div "anti_ch...hafe.png 1.62 KB" at bounding box center [266, 115] width 75 height 75
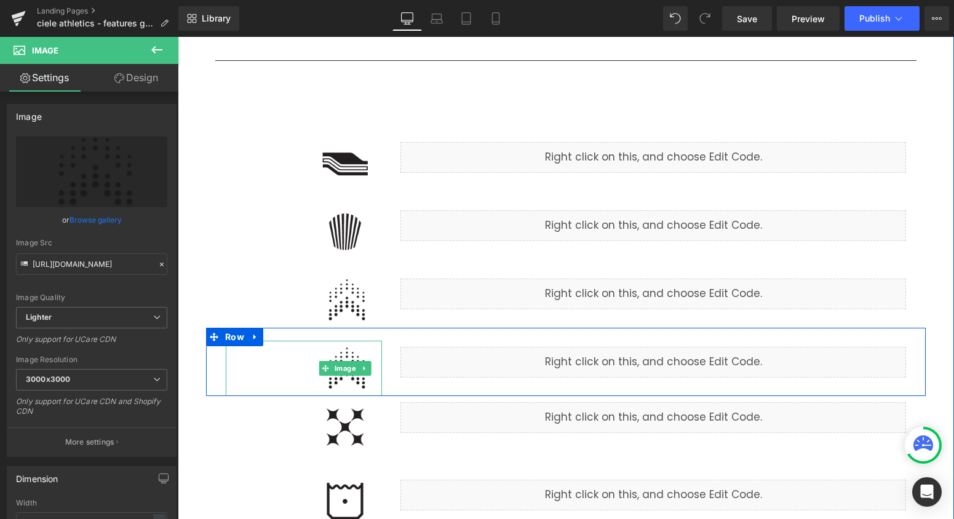
click at [359, 380] on img at bounding box center [345, 368] width 74 height 55
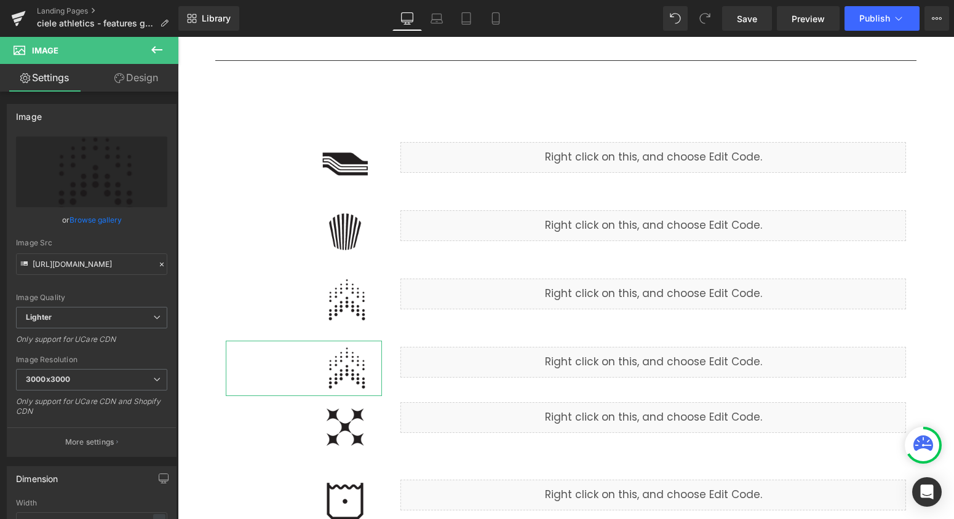
click at [101, 225] on link "Browse gallery" at bounding box center [96, 220] width 52 height 22
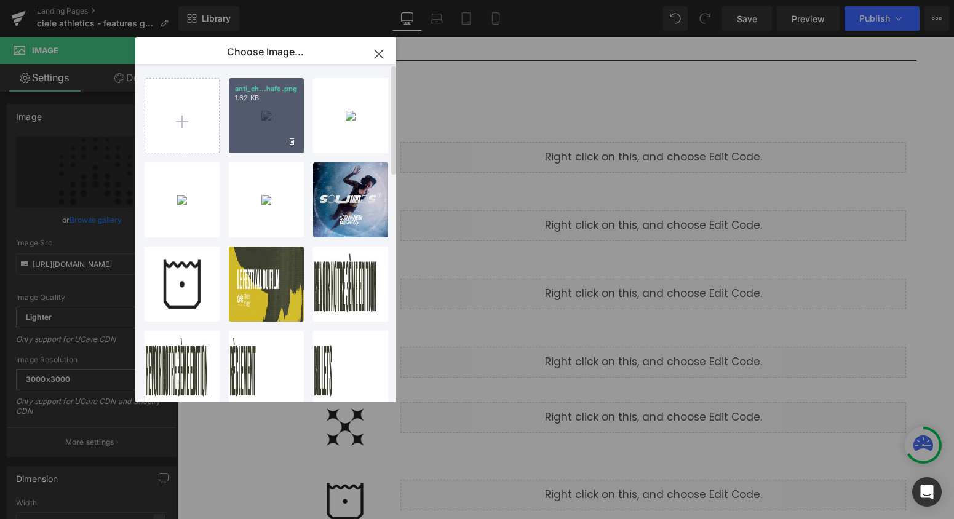
click at [255, 135] on div "anti_ch...hafe.png 1.62 KB" at bounding box center [266, 115] width 75 height 75
type input "[URL][DOMAIN_NAME]"
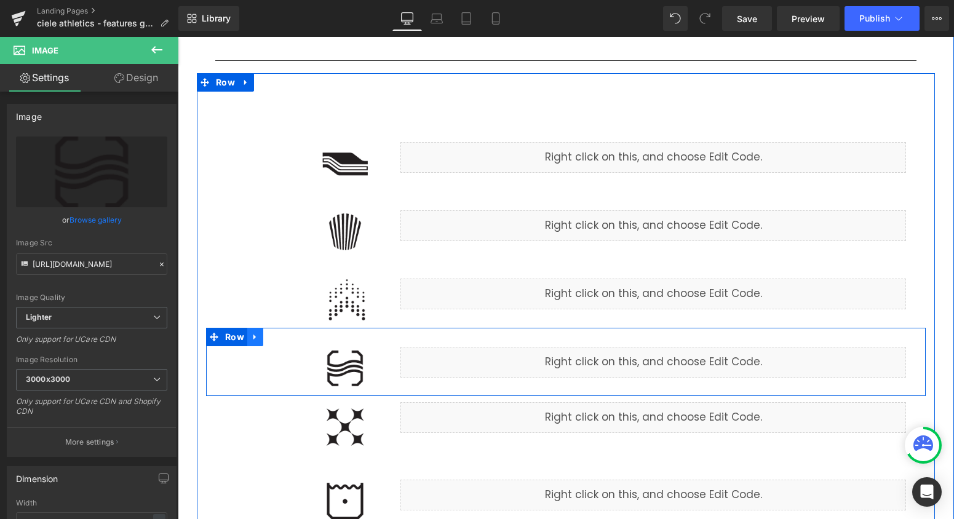
click at [251, 334] on icon at bounding box center [255, 337] width 9 height 9
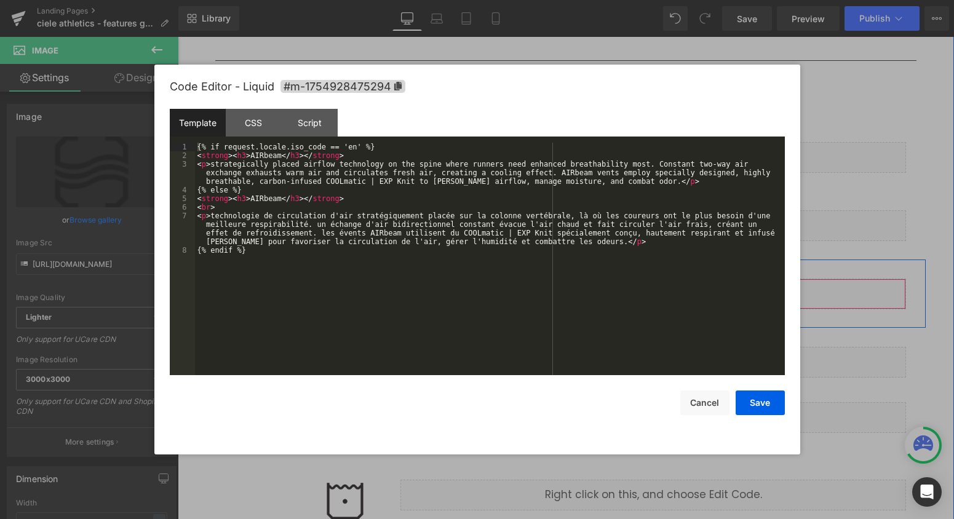
click at [669, 294] on div "Liquid" at bounding box center [653, 294] width 506 height 31
click at [259, 156] on div "{% if request.locale.iso_code == 'en' %} < strong > < h3 > AIRbeam </ h3 > </ s…" at bounding box center [490, 268] width 590 height 250
click at [262, 197] on div "{% if request.locale.iso_code == 'en' %} < strong > < h3 > airSTACK </ h3 > </ …" at bounding box center [490, 268] width 590 height 250
click at [263, 197] on div "{% if request.locale.iso_code == 'en' %} < strong > < h3 > airSTACK </ h3 > </ …" at bounding box center [490, 268] width 590 height 250
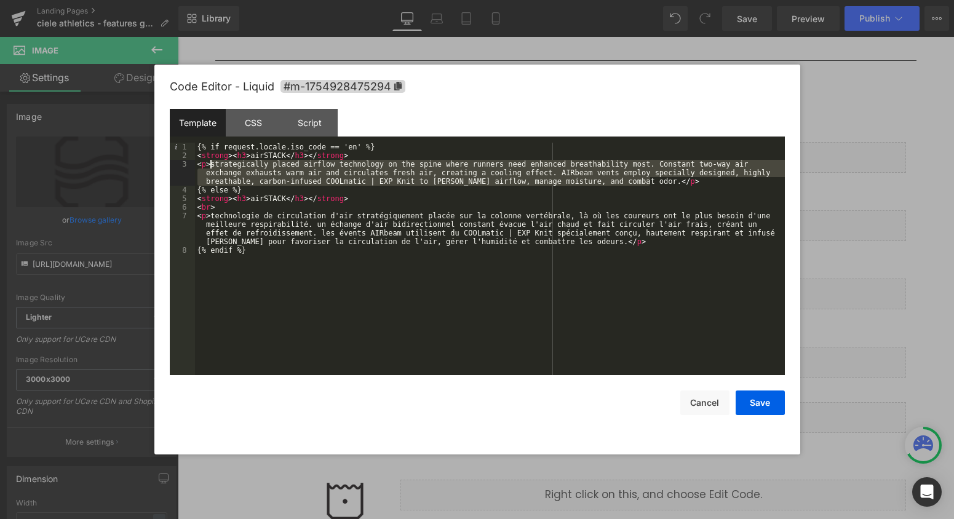
drag, startPoint x: 650, startPoint y: 181, endPoint x: 210, endPoint y: 165, distance: 440.7
click at [210, 165] on div "{% if request.locale.iso_code == 'en' %} < strong > < h3 > airSTACK </ h3 > </ …" at bounding box center [490, 268] width 590 height 250
paste textarea
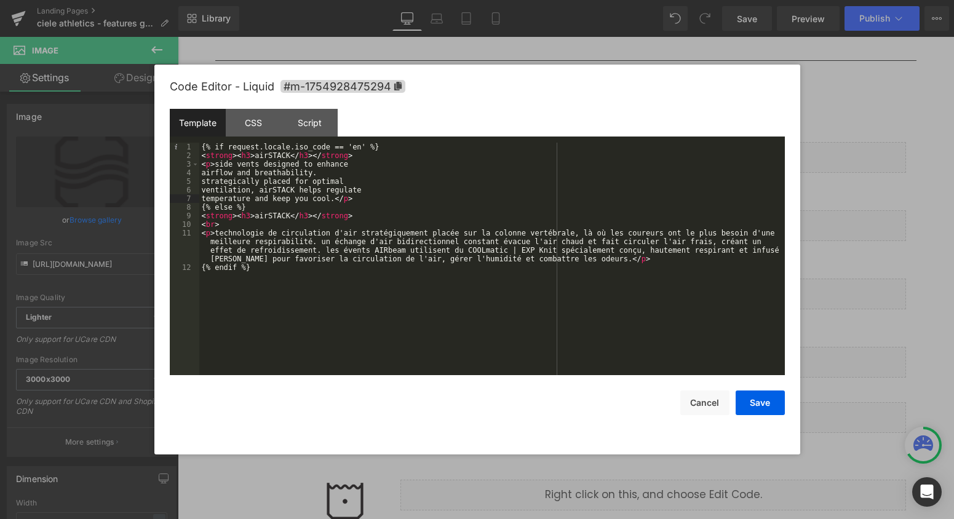
click at [202, 175] on div "{% if request.locale.iso_code == 'en' %} < strong > < h3 > airSTACK </ h3 > </ …" at bounding box center [492, 268] width 586 height 250
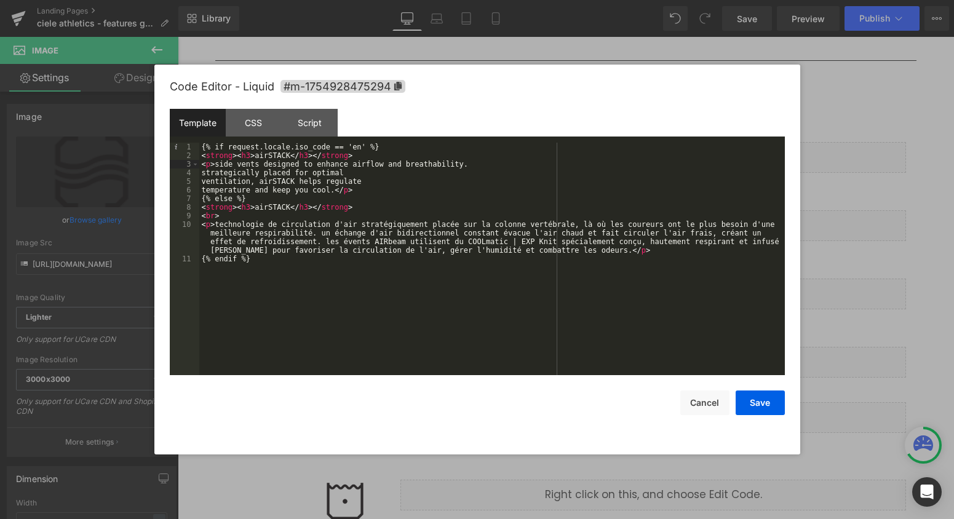
click at [201, 171] on div "{% if request.locale.iso_code == 'en' %} < strong > < h3 > airSTACK </ h3 > </ …" at bounding box center [492, 268] width 586 height 250
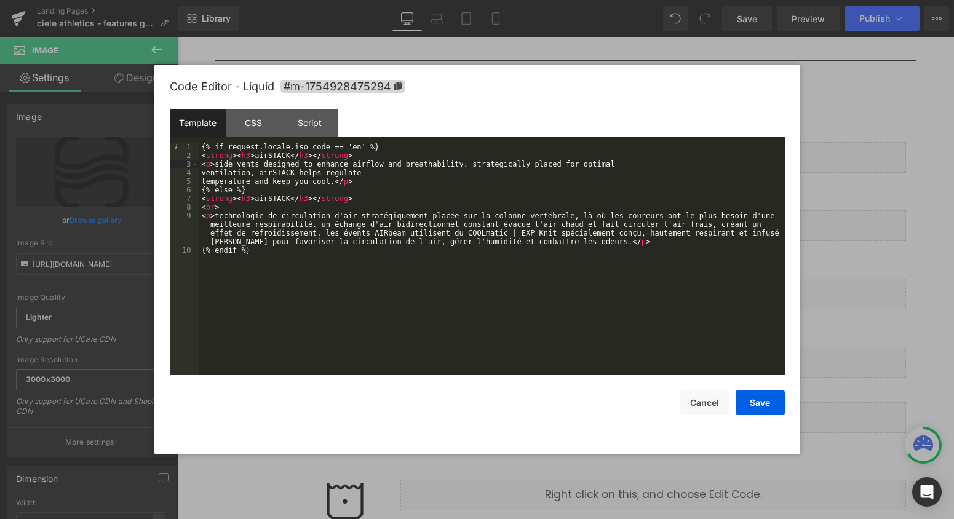
click at [201, 172] on div "{% if request.locale.iso_code == 'en' %} < strong > < h3 > airSTACK </ h3 > </ …" at bounding box center [492, 268] width 586 height 250
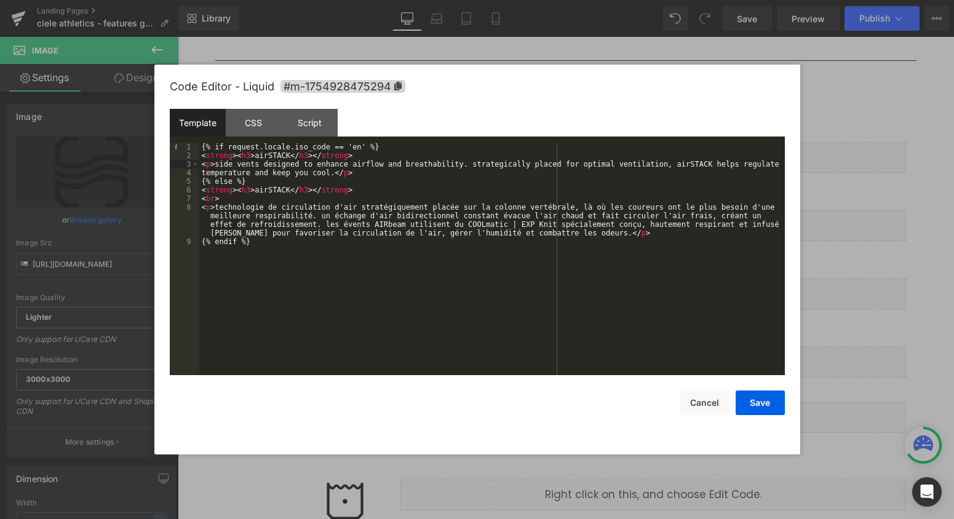
click at [201, 172] on div "{% if request.locale.iso_code == 'en' %} < strong > < h3 > airSTACK </ h3 > </ …" at bounding box center [492, 268] width 586 height 250
click at [769, 399] on button "Save" at bounding box center [760, 403] width 49 height 25
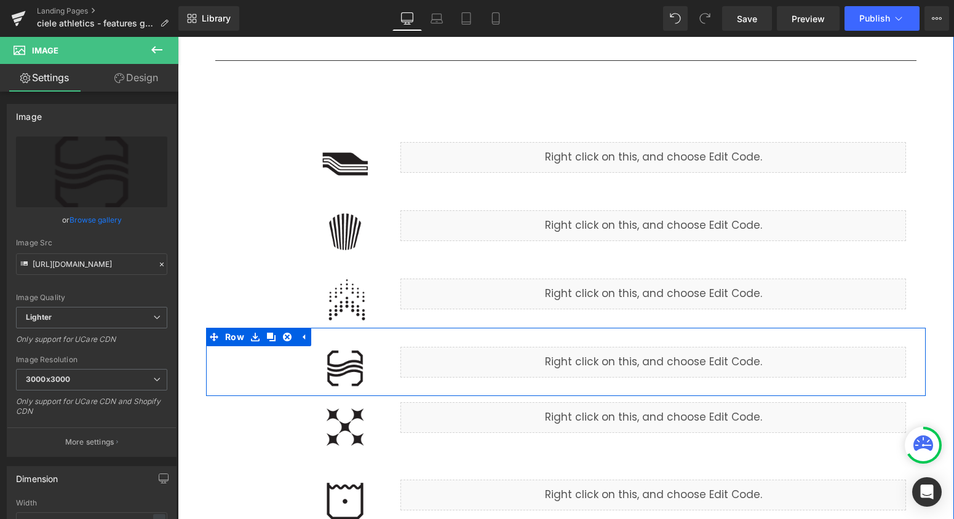
click at [669, 356] on div "Liquid" at bounding box center [653, 362] width 506 height 31
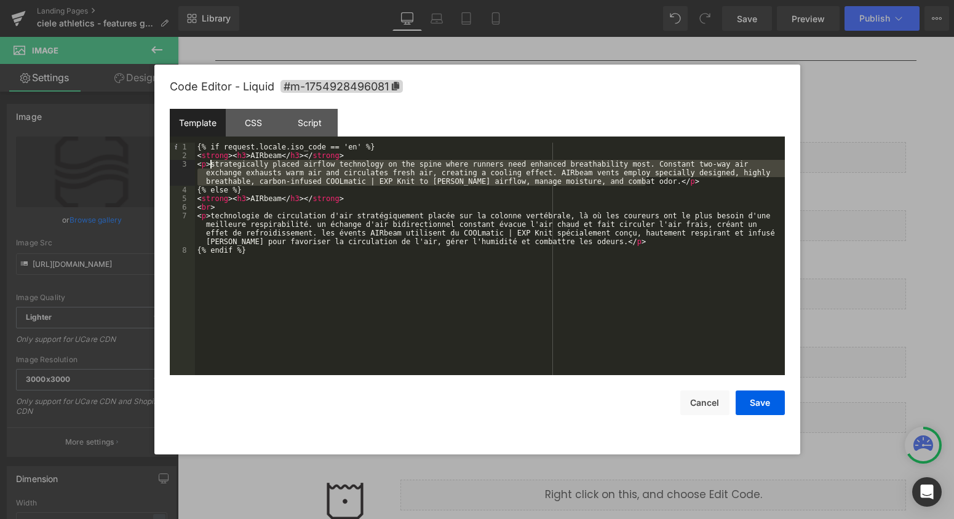
drag, startPoint x: 648, startPoint y: 181, endPoint x: 210, endPoint y: 167, distance: 438.2
click at [210, 167] on div "{% if request.locale.iso_code == 'en' %} < strong > < h3 > AIRbeam </ h3 > </ s…" at bounding box center [490, 268] width 590 height 250
paste textarea
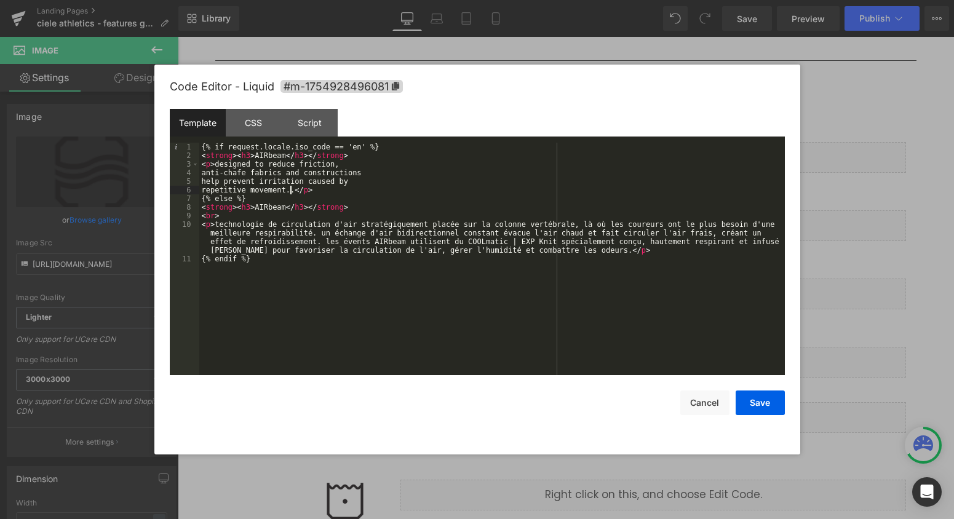
click at [202, 175] on div "{% if request.locale.iso_code == 'en' %} < strong > < h3 > AIRbeam </ h3 > </ s…" at bounding box center [492, 268] width 586 height 250
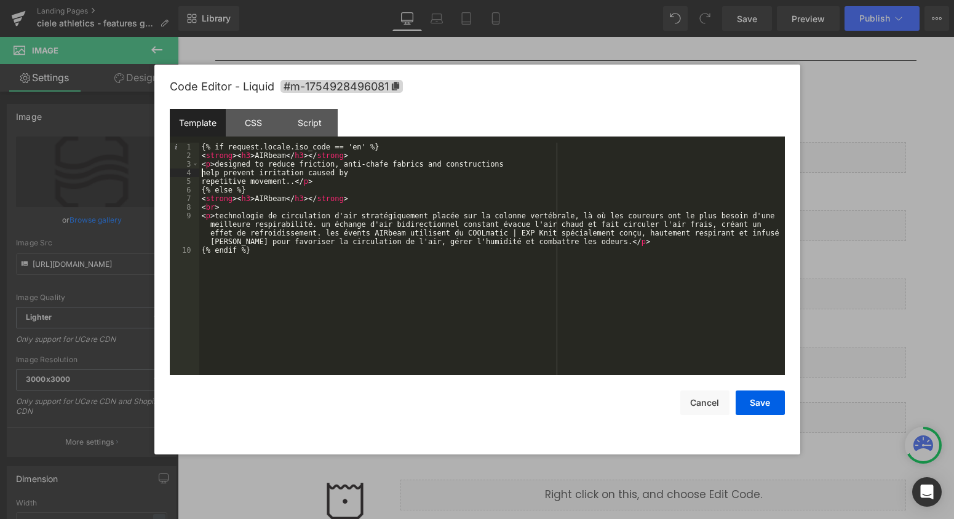
click at [201, 173] on div "{% if request.locale.iso_code == 'en' %} < strong > < h3 > AIRbeam </ h3 > </ s…" at bounding box center [492, 268] width 586 height 250
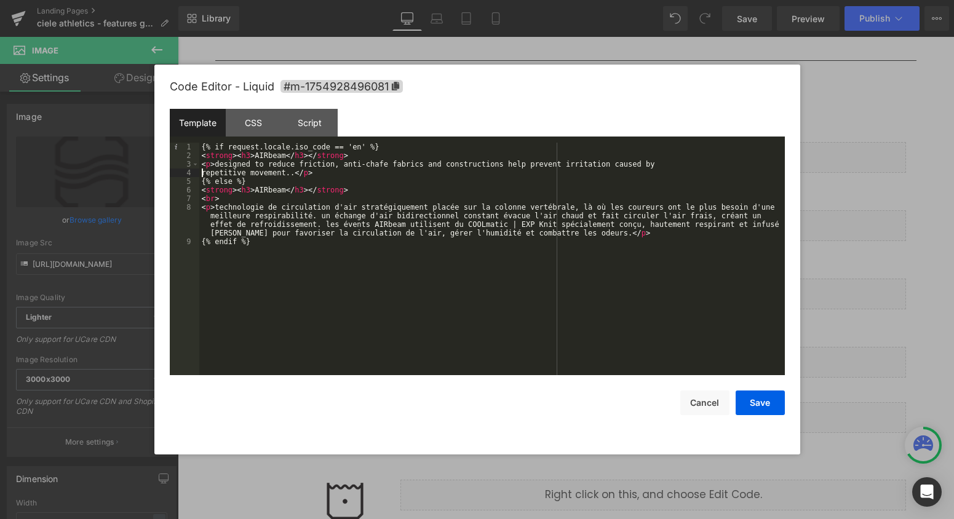
click at [201, 171] on div "{% if request.locale.iso_code == 'en' %} < strong > < h3 > AIRbeam </ h3 > </ s…" at bounding box center [492, 268] width 586 height 250
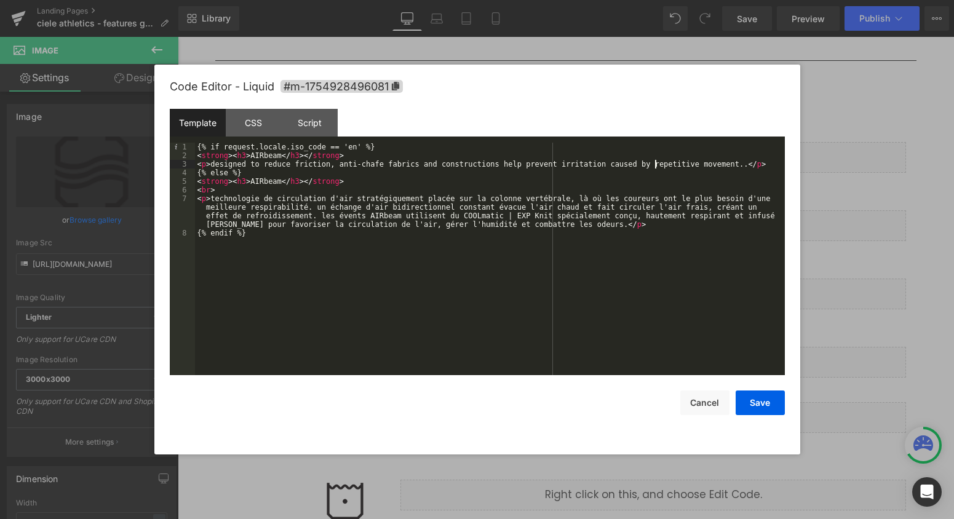
click at [745, 162] on div "{% if request.locale.iso_code == 'en' %} < strong > < h3 > AIRbeam </ h3 > </ s…" at bounding box center [490, 268] width 590 height 250
click at [744, 405] on button "Save" at bounding box center [760, 403] width 49 height 25
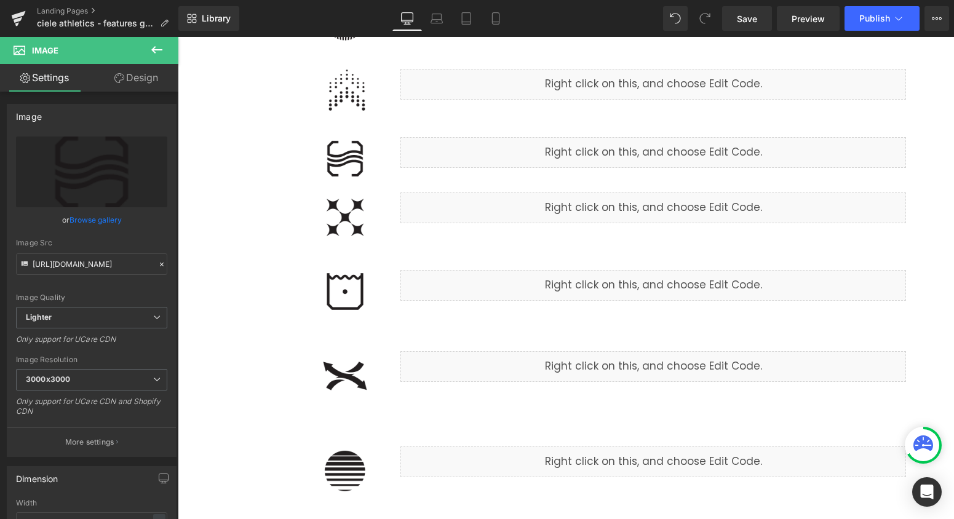
scroll to position [356, 0]
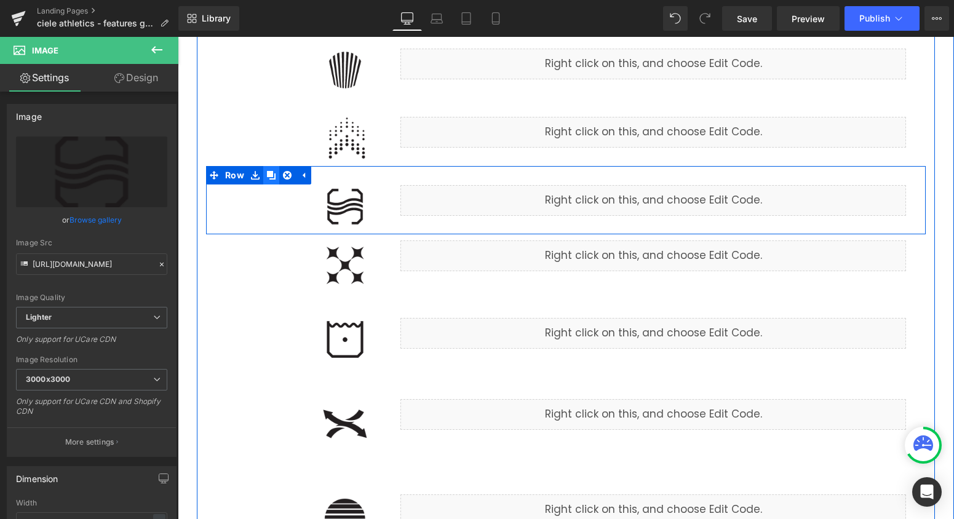
click at [269, 173] on icon at bounding box center [271, 175] width 9 height 9
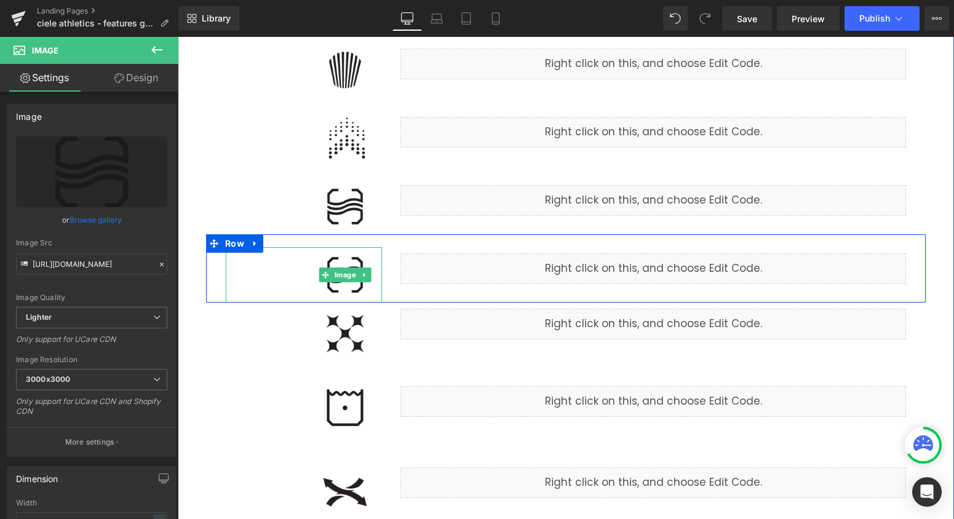
click at [355, 288] on img at bounding box center [345, 274] width 74 height 55
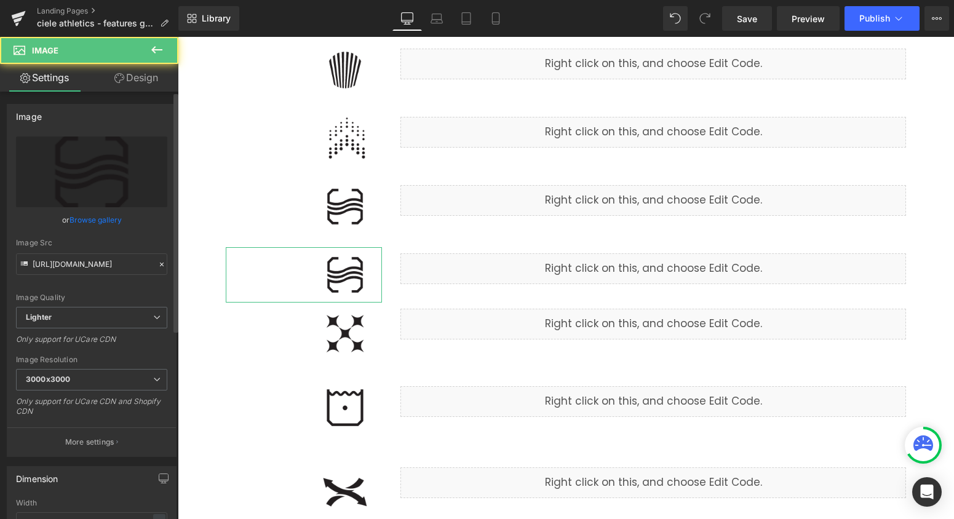
click at [97, 220] on link "Browse gallery" at bounding box center [96, 220] width 52 height 22
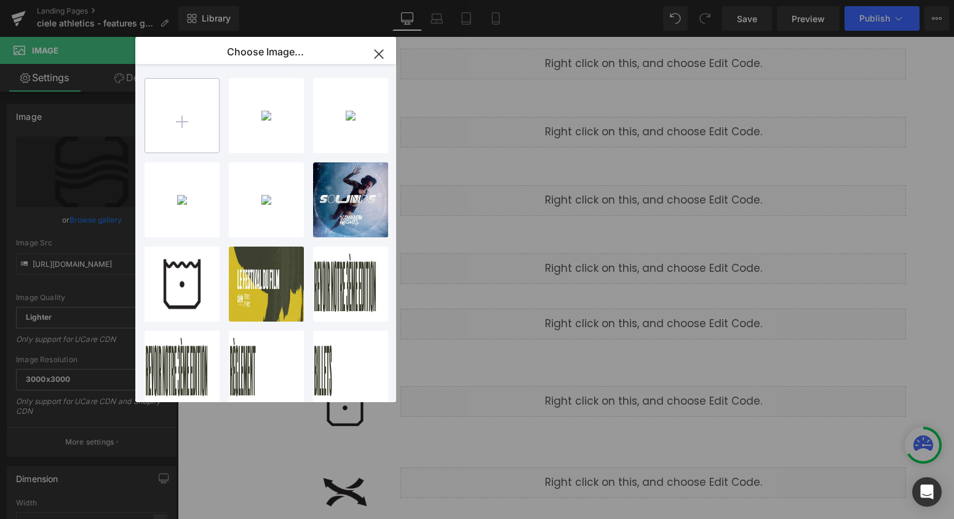
click at [193, 121] on input "file" at bounding box center [182, 116] width 74 height 74
type input "C:\fakepath\anti-odour.png"
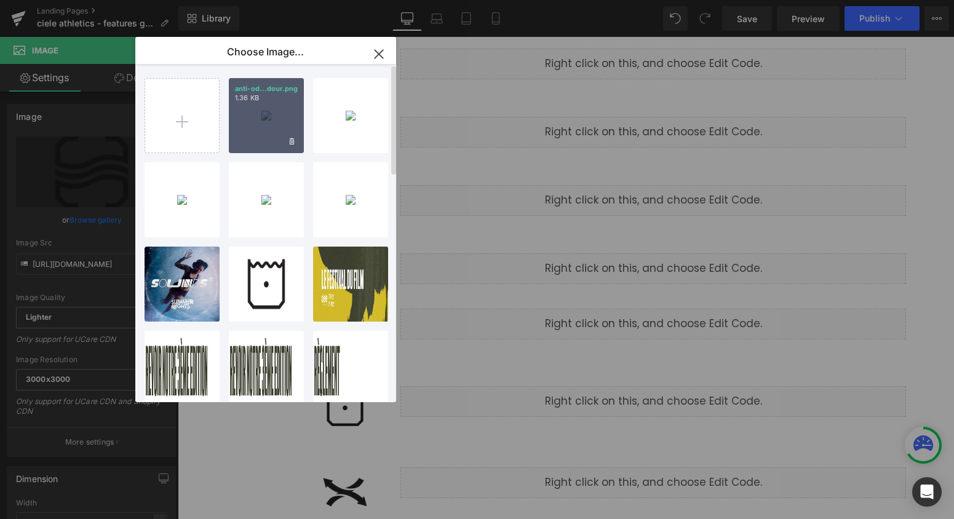
click at [264, 129] on div "anti-od...dour.png 1.36 KB" at bounding box center [266, 115] width 75 height 75
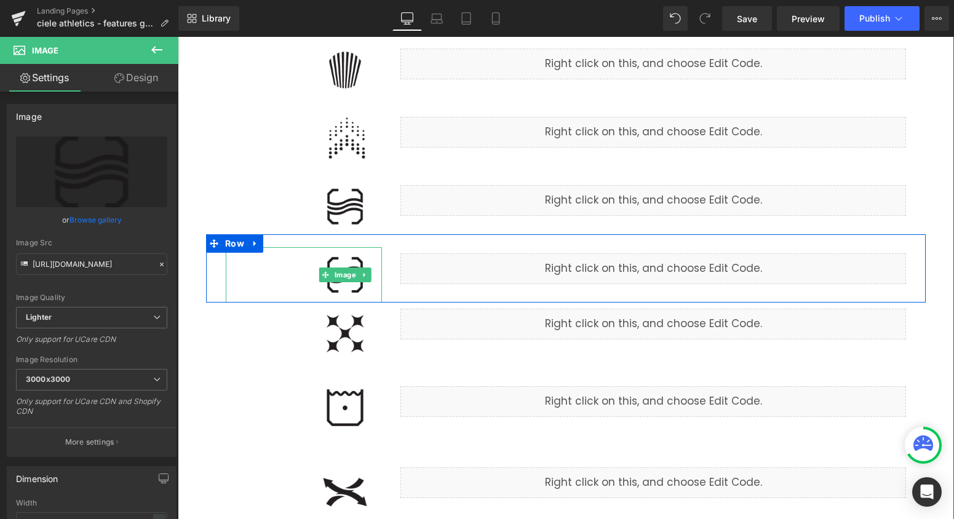
click at [349, 287] on img at bounding box center [345, 274] width 74 height 55
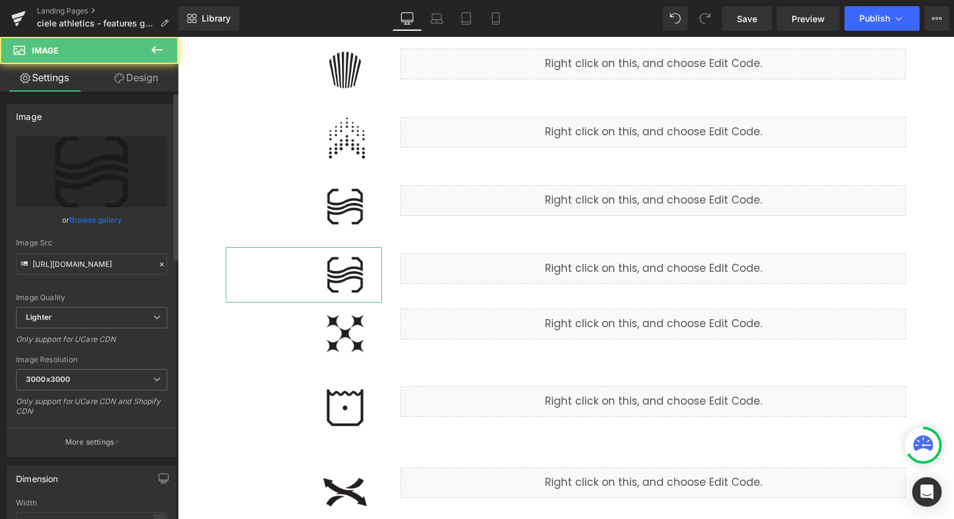
click at [89, 222] on link "Browse gallery" at bounding box center [96, 220] width 52 height 22
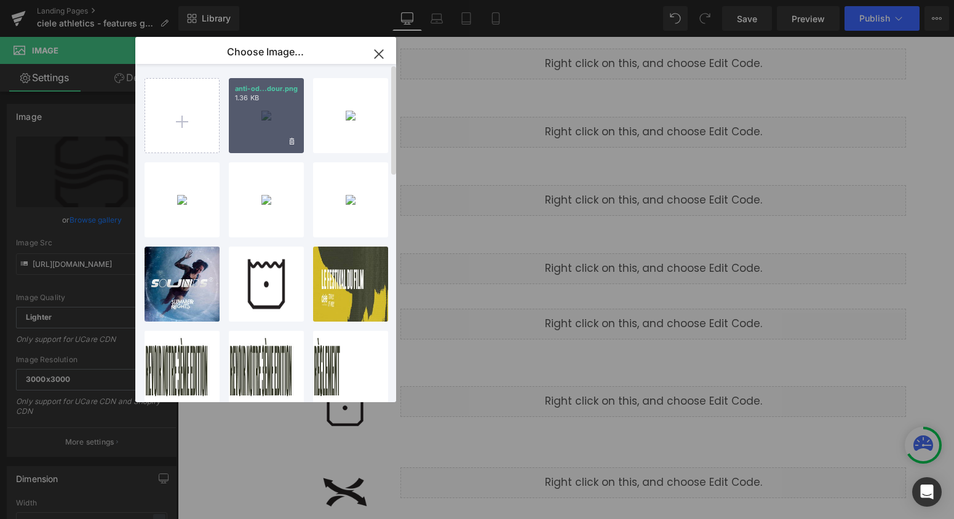
click at [269, 127] on div "anti-od...dour.png 1.36 KB" at bounding box center [266, 115] width 75 height 75
type input "[URL][DOMAIN_NAME]"
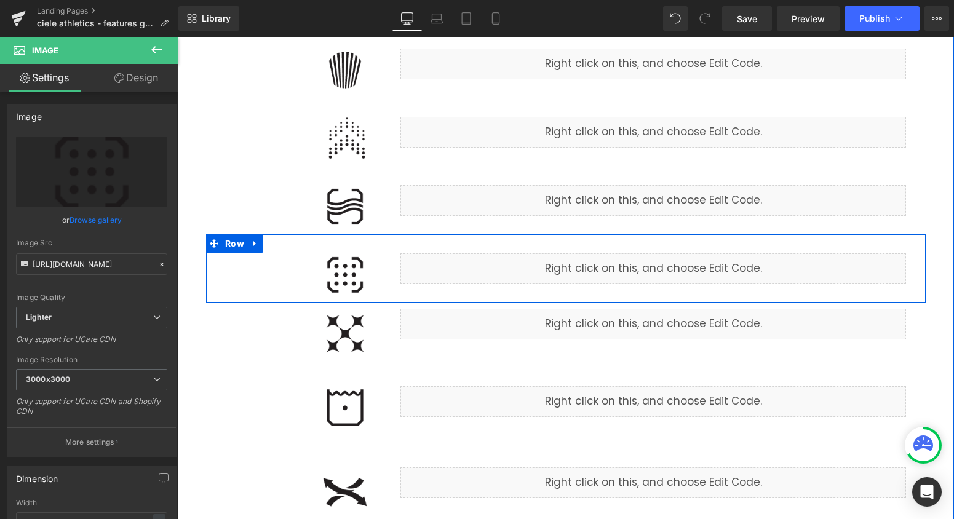
click at [668, 265] on div "Liquid" at bounding box center [653, 268] width 506 height 31
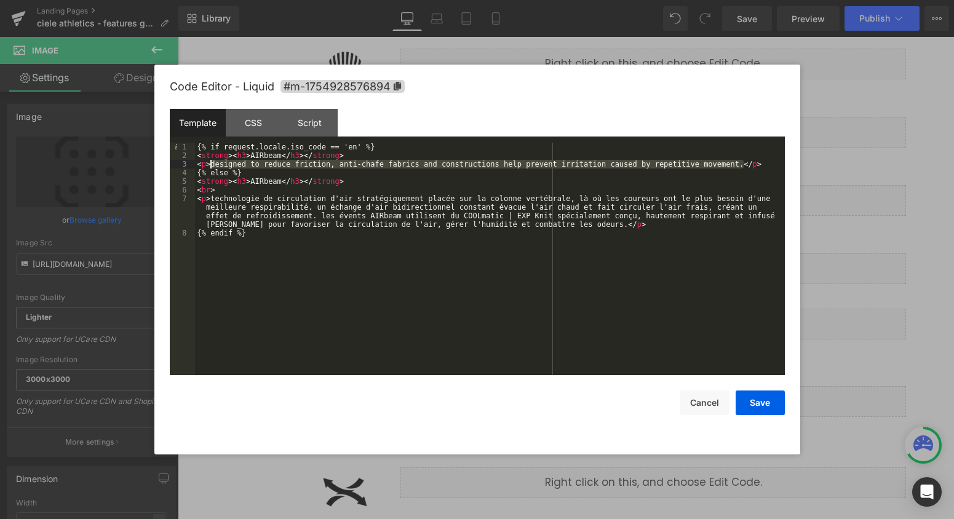
drag, startPoint x: 743, startPoint y: 166, endPoint x: 210, endPoint y: 165, distance: 532.7
click at [210, 165] on div "{% if request.locale.iso_code == 'en' %} < strong > < h3 > AIRbeam </ h3 > </ s…" at bounding box center [490, 268] width 590 height 250
paste textarea
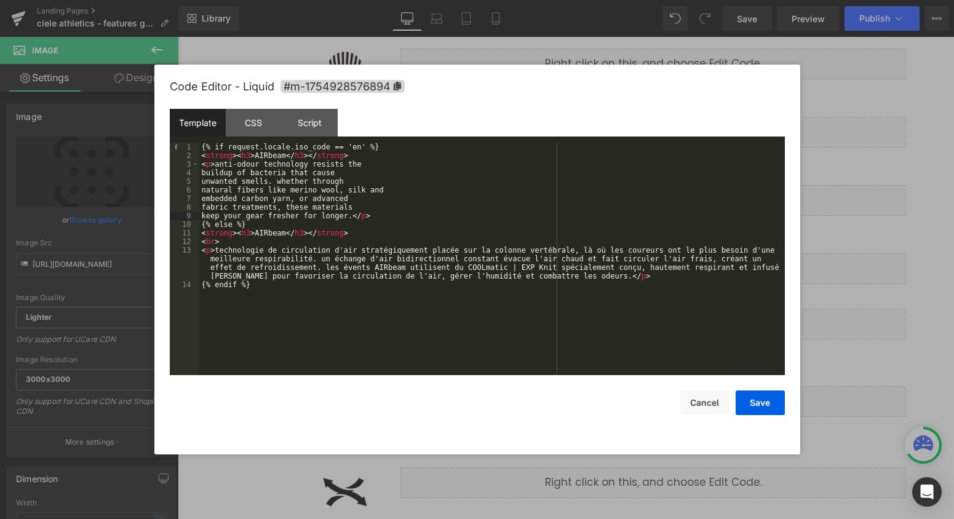
click at [201, 175] on div "{% if request.locale.iso_code == 'en' %} < strong > < h3 > AIRbeam </ h3 > </ s…" at bounding box center [492, 268] width 586 height 250
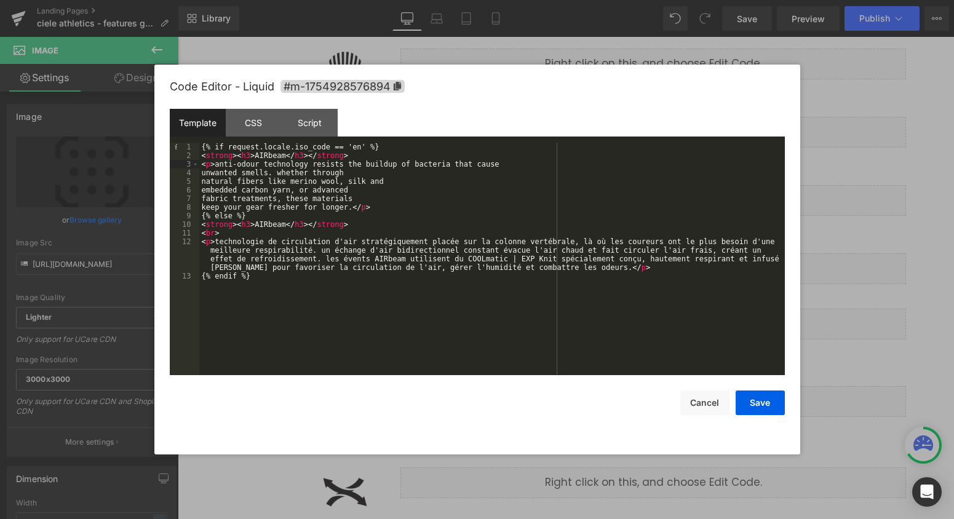
click at [200, 173] on div "{% if request.locale.iso_code == 'en' %} < strong > < h3 > AIRbeam </ h3 > </ s…" at bounding box center [492, 268] width 586 height 250
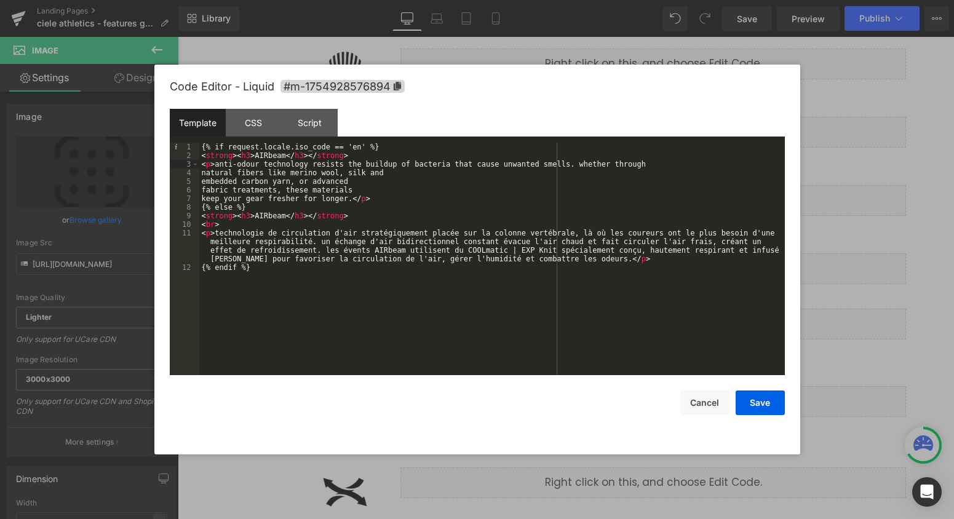
click at [200, 174] on div "{% if request.locale.iso_code == 'en' %} < strong > < h3 > AIRbeam </ h3 > </ s…" at bounding box center [492, 268] width 586 height 250
click at [199, 178] on div "{% if request.locale.iso_code == 'en' %} < strong > < h3 > AIRbeam </ h3 > </ s…" at bounding box center [492, 268] width 586 height 250
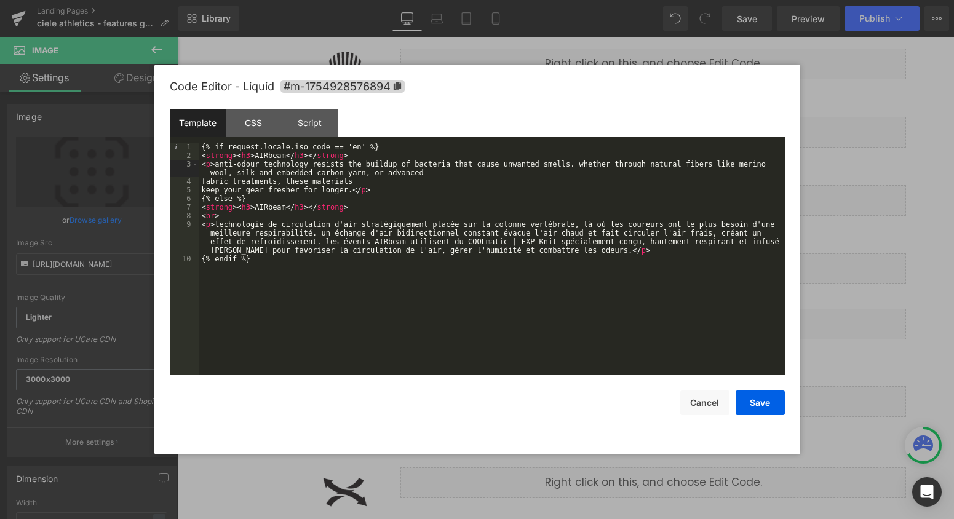
click at [199, 178] on div "{% if request.locale.iso_code == 'en' %} < strong > < h3 > AIRbeam </ h3 > </ s…" at bounding box center [492, 268] width 586 height 250
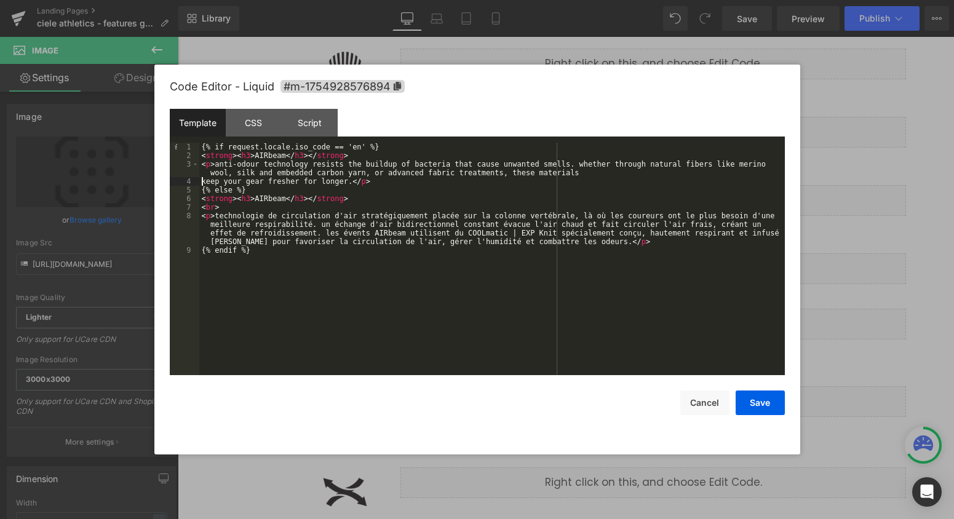
click at [199, 178] on div "{% if request.locale.iso_code == 'en' %} < strong > < h3 > AIRbeam </ h3 > </ s…" at bounding box center [492, 268] width 586 height 250
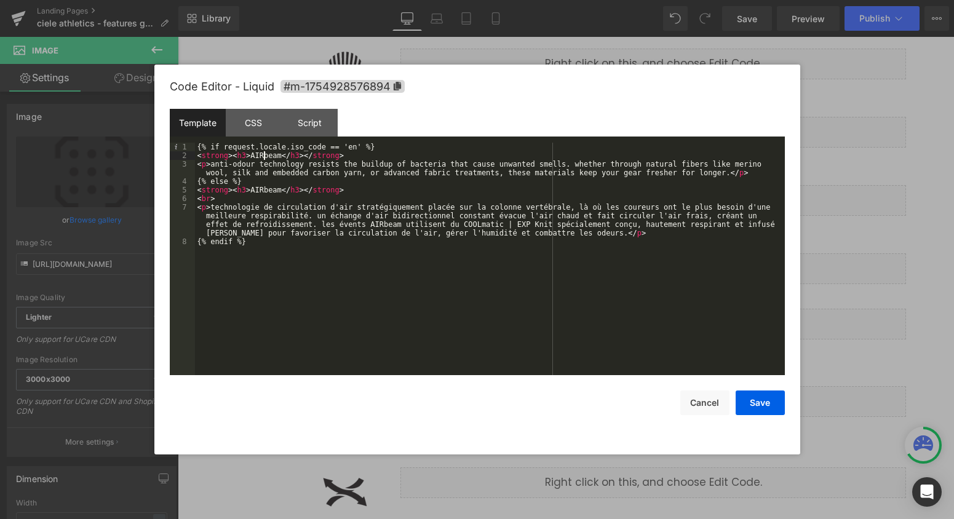
click at [264, 156] on div "{% if request.locale.iso_code == 'en' %} < strong > < h3 > AIRbeam </ h3 > </ s…" at bounding box center [490, 268] width 590 height 250
click at [256, 186] on div "{% if request.locale.iso_code == 'en' %} < strong > < h3 > anti-odour </ h3 > <…" at bounding box center [490, 268] width 590 height 250
click at [757, 408] on button "Save" at bounding box center [760, 403] width 49 height 25
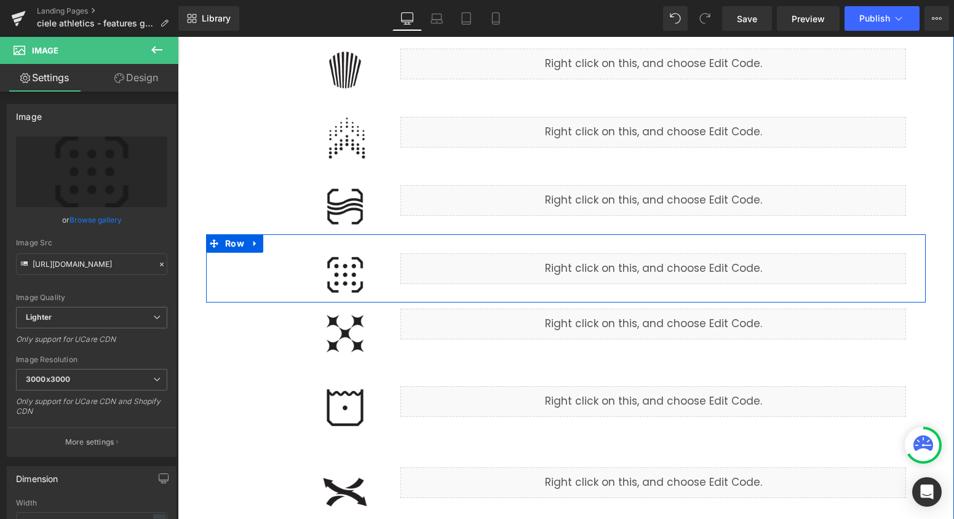
click at [669, 264] on div "Liquid" at bounding box center [653, 268] width 506 height 31
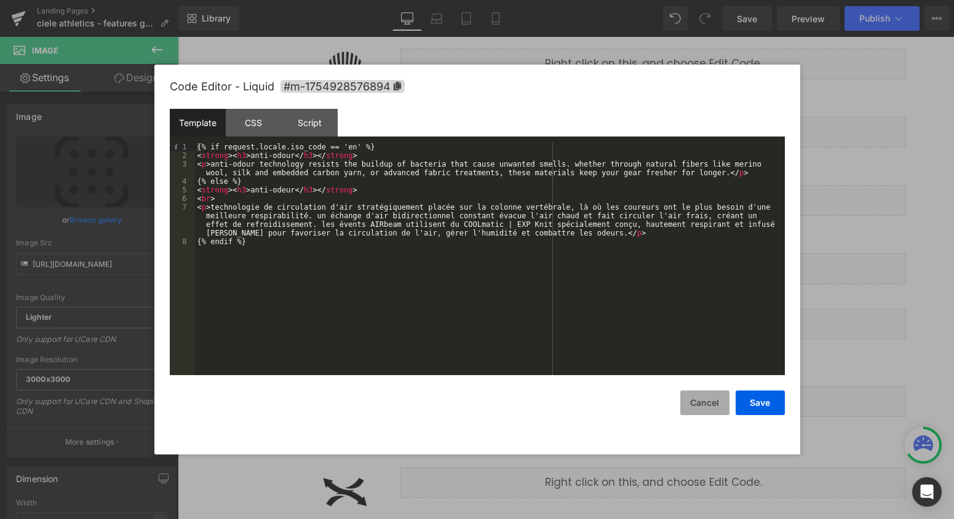
click at [705, 405] on button "Cancel" at bounding box center [704, 403] width 49 height 25
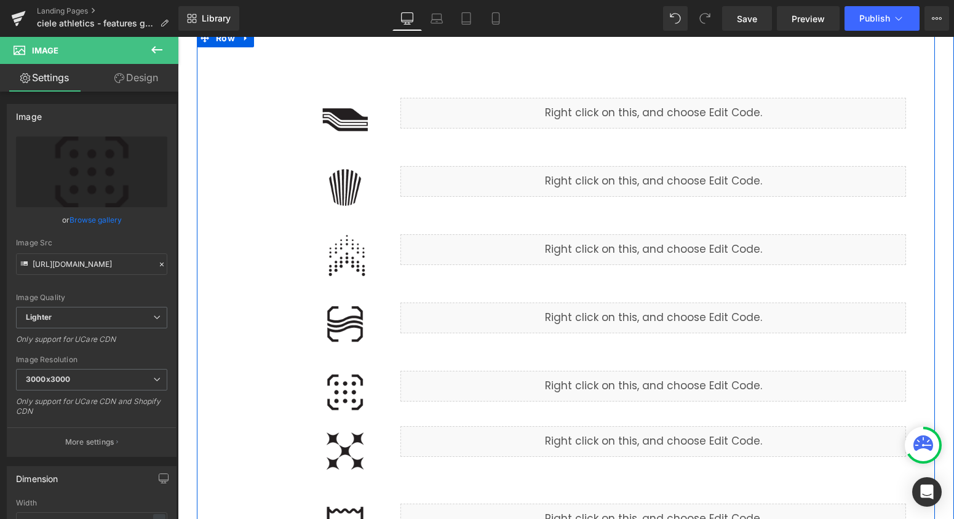
scroll to position [229, 0]
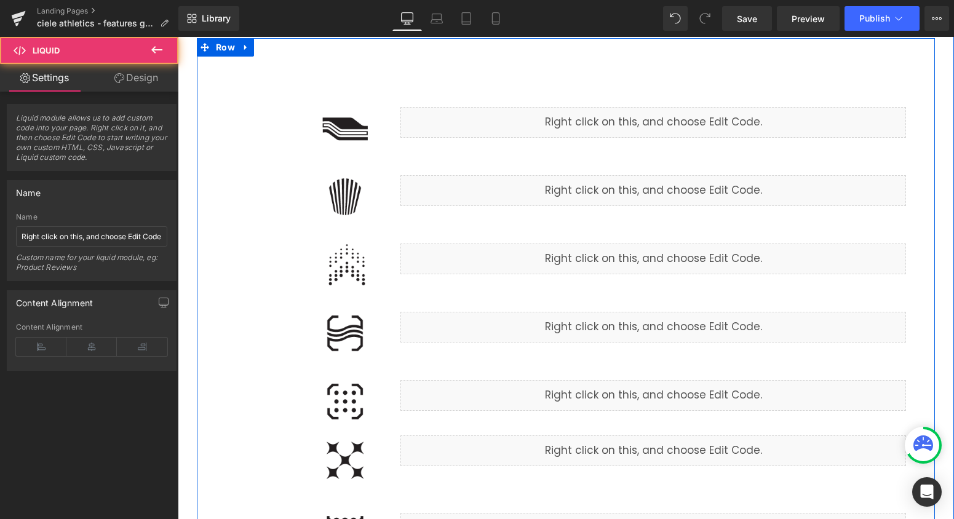
click at [661, 258] on div "Liquid" at bounding box center [653, 259] width 506 height 31
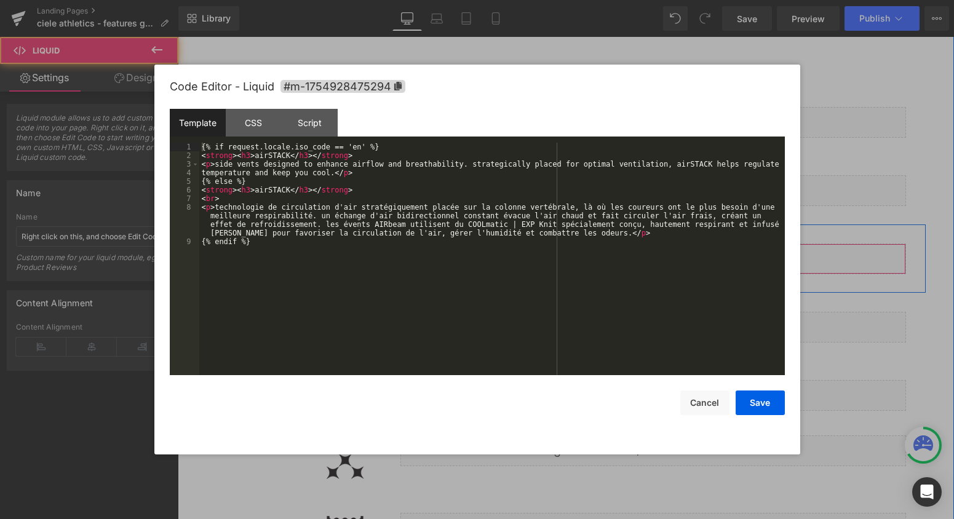
click at [670, 253] on div "Liquid" at bounding box center [653, 259] width 506 height 31
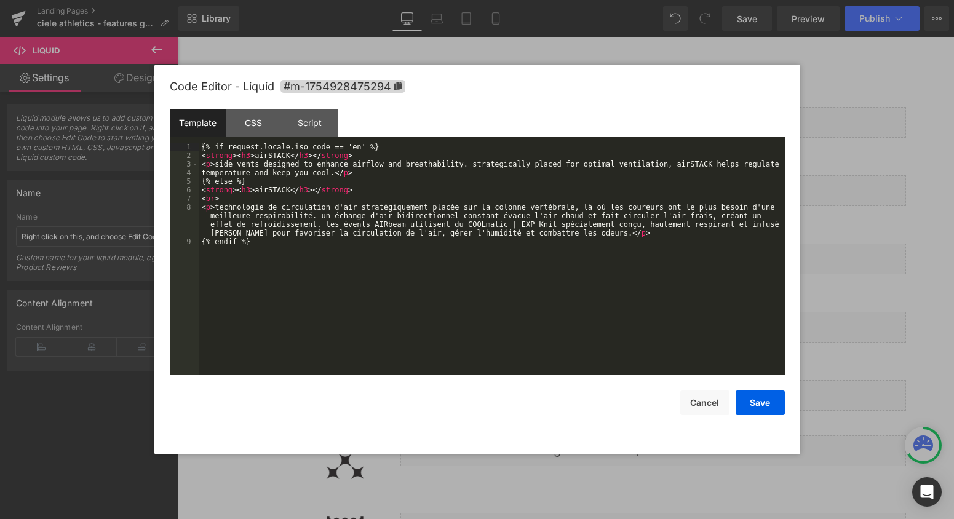
click at [852, 254] on div at bounding box center [477, 259] width 954 height 519
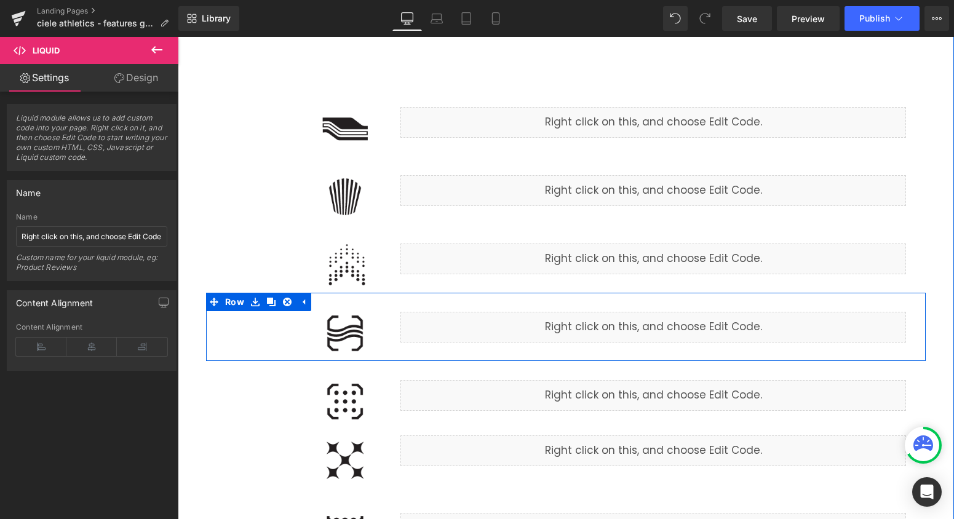
click at [670, 321] on div "Liquid" at bounding box center [653, 327] width 506 height 31
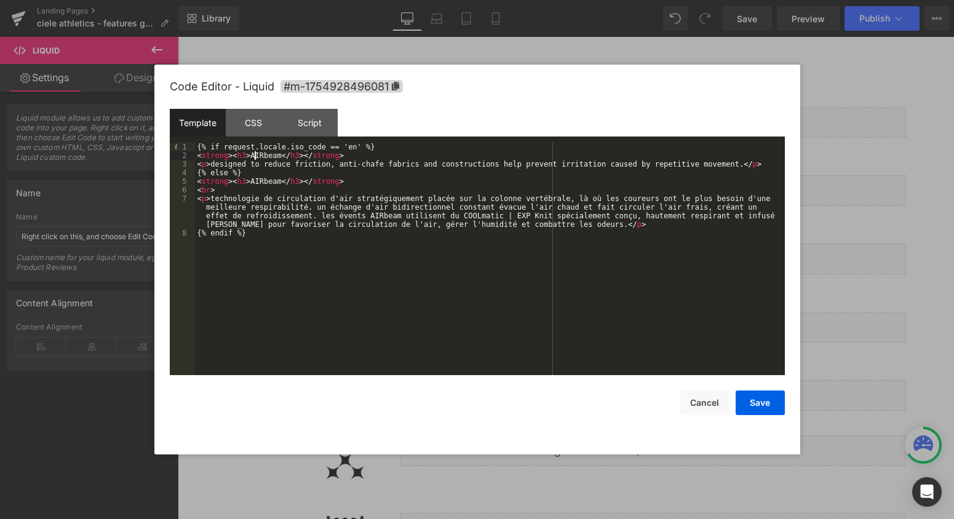
click at [255, 151] on div "{% if request.locale.iso_code == 'en' %} < strong > < h3 > AIRbeam </ h3 > </ s…" at bounding box center [490, 268] width 590 height 250
click at [258, 182] on div "{% if request.locale.iso_code == 'en' %} < strong > < h3 > anti-chafe </ h3 > <…" at bounding box center [490, 268] width 590 height 250
click at [764, 405] on button "Save" at bounding box center [760, 403] width 49 height 25
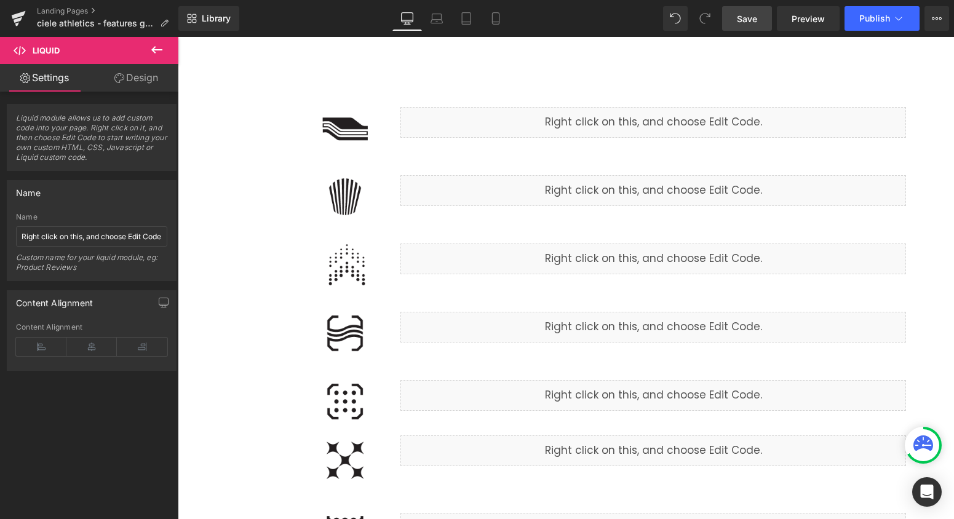
click at [753, 26] on link "Save" at bounding box center [747, 18] width 50 height 25
